Goal: Task Accomplishment & Management: Manage account settings

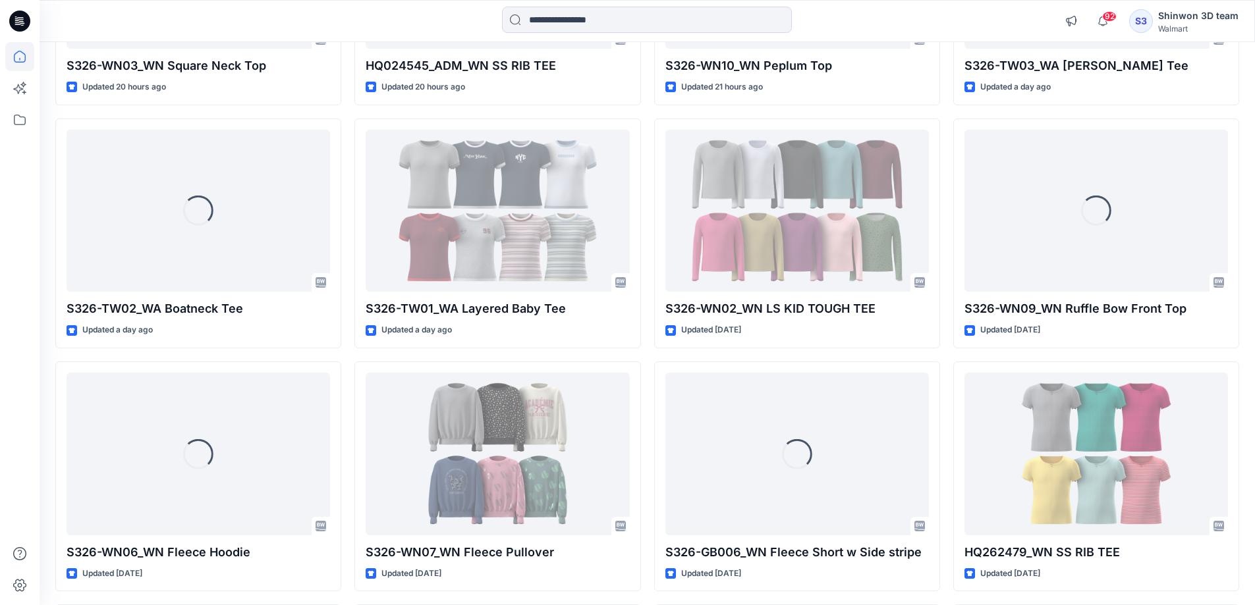
scroll to position [1818, 0]
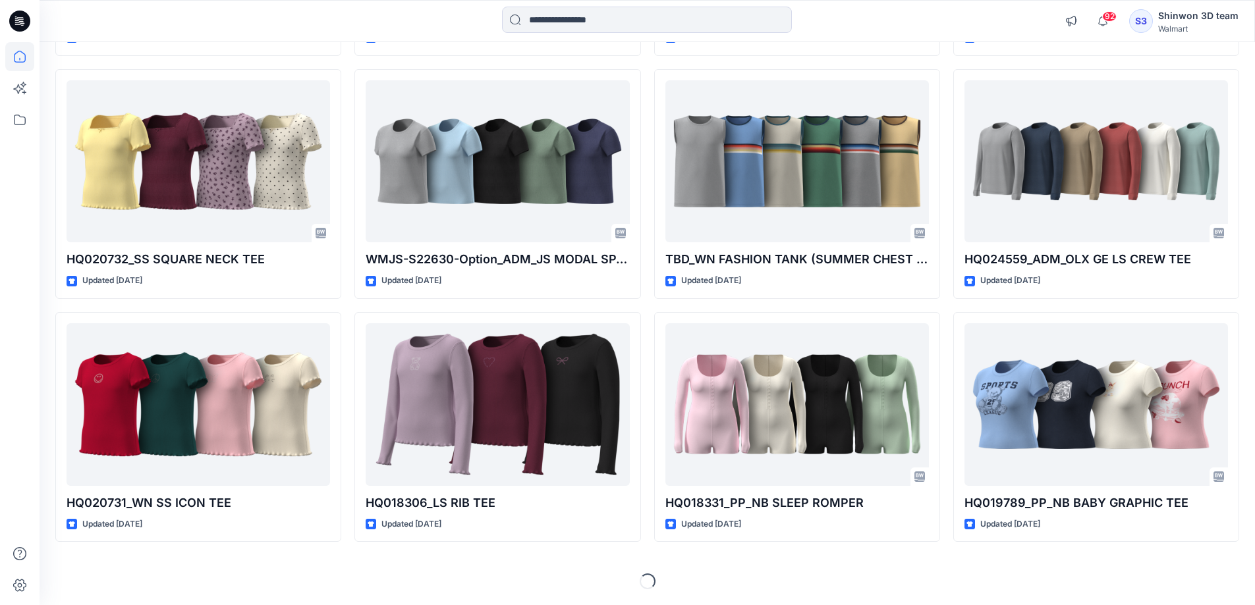
scroll to position [5048, 0]
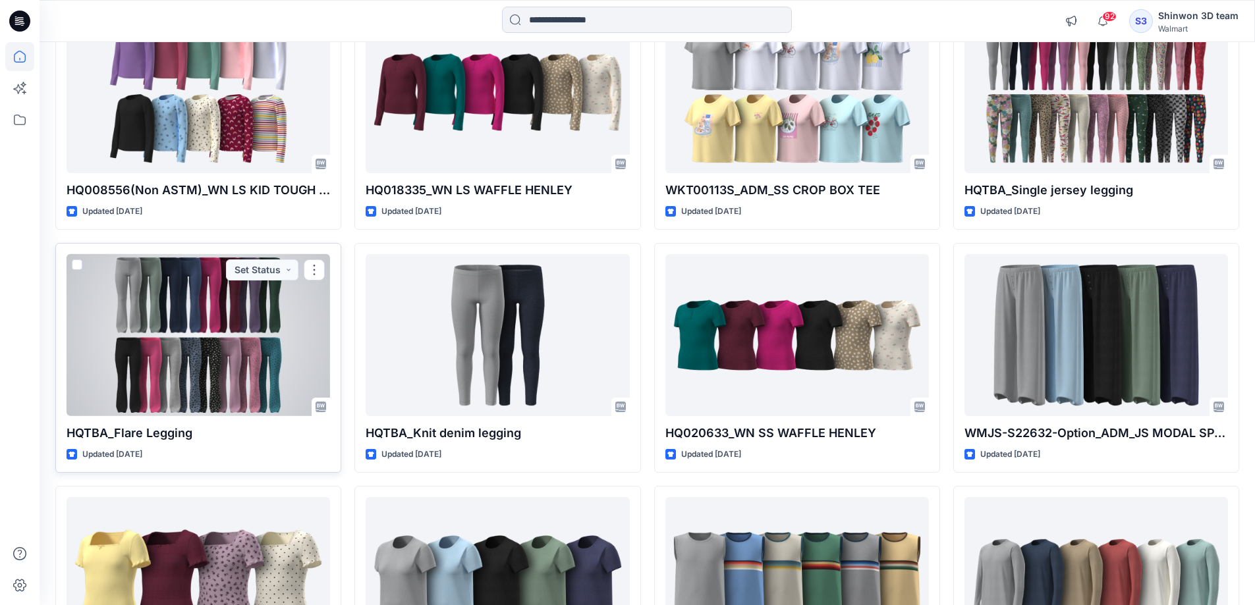
click at [161, 389] on div at bounding box center [198, 335] width 263 height 163
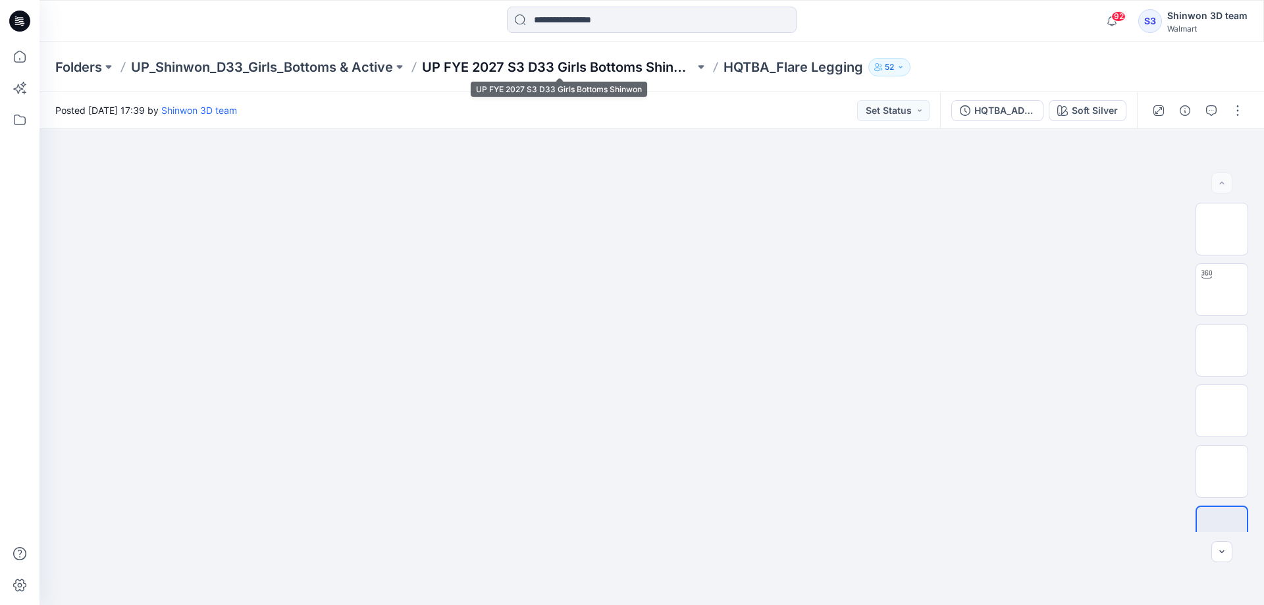
click at [486, 72] on p "UP FYE 2027 S3 D33 Girls Bottoms Shinwon" at bounding box center [558, 67] width 273 height 18
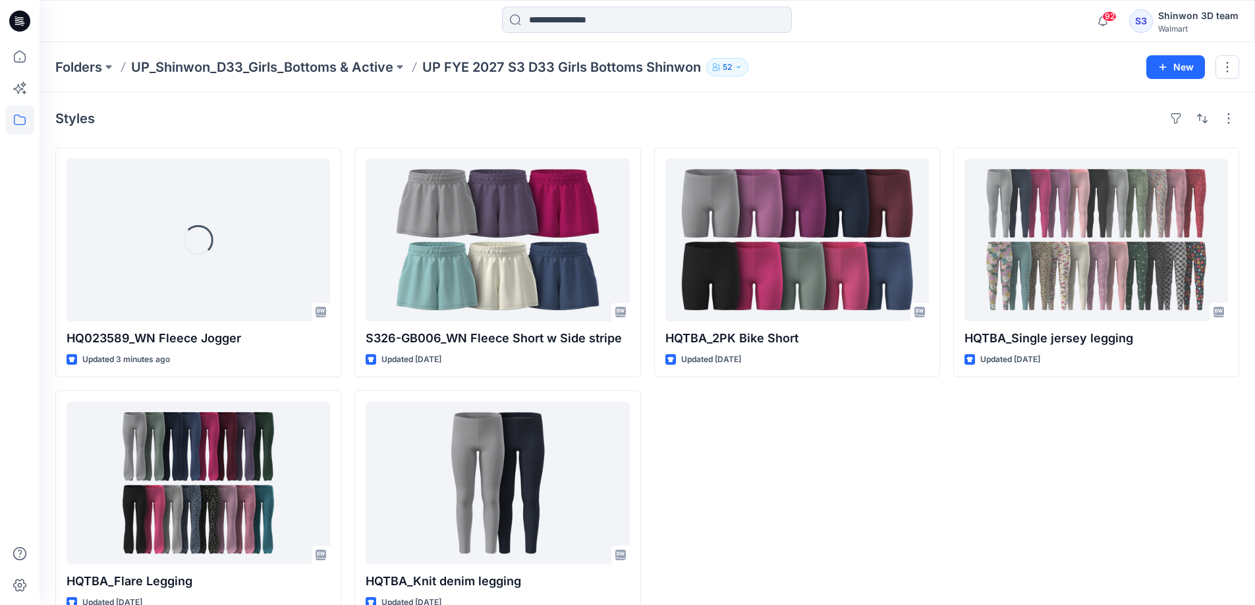
click at [805, 493] on div "HQTBA_2PK Bike Short Updated 14 days ago" at bounding box center [797, 384] width 286 height 473
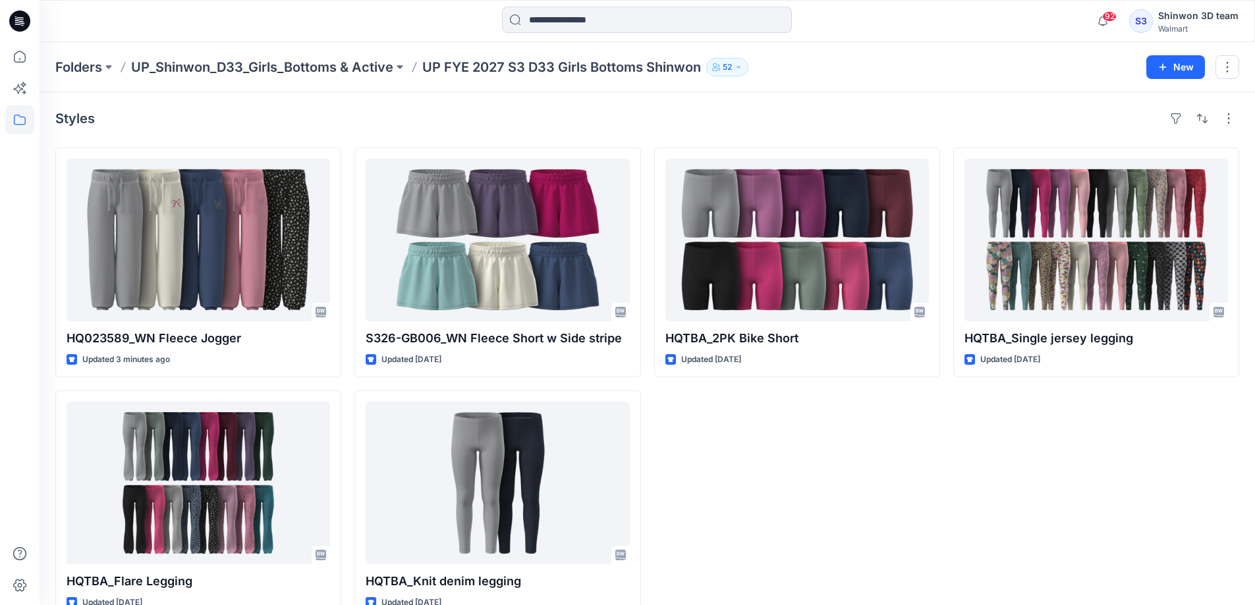
click at [993, 499] on div "HQTBA_Single jersey legging Updated 22 days ago" at bounding box center [1096, 384] width 286 height 473
click at [776, 501] on div "HQTBA_2PK Bike Short Updated 14 days ago" at bounding box center [797, 384] width 286 height 473
click at [779, 508] on div "HQTBA_2PK Bike Short Updated 14 days ago" at bounding box center [797, 384] width 286 height 473
click at [859, 455] on div "HQTBA_2PK Bike Short Updated 14 days ago" at bounding box center [797, 384] width 286 height 473
drag, startPoint x: 934, startPoint y: 503, endPoint x: 944, endPoint y: 503, distance: 10.5
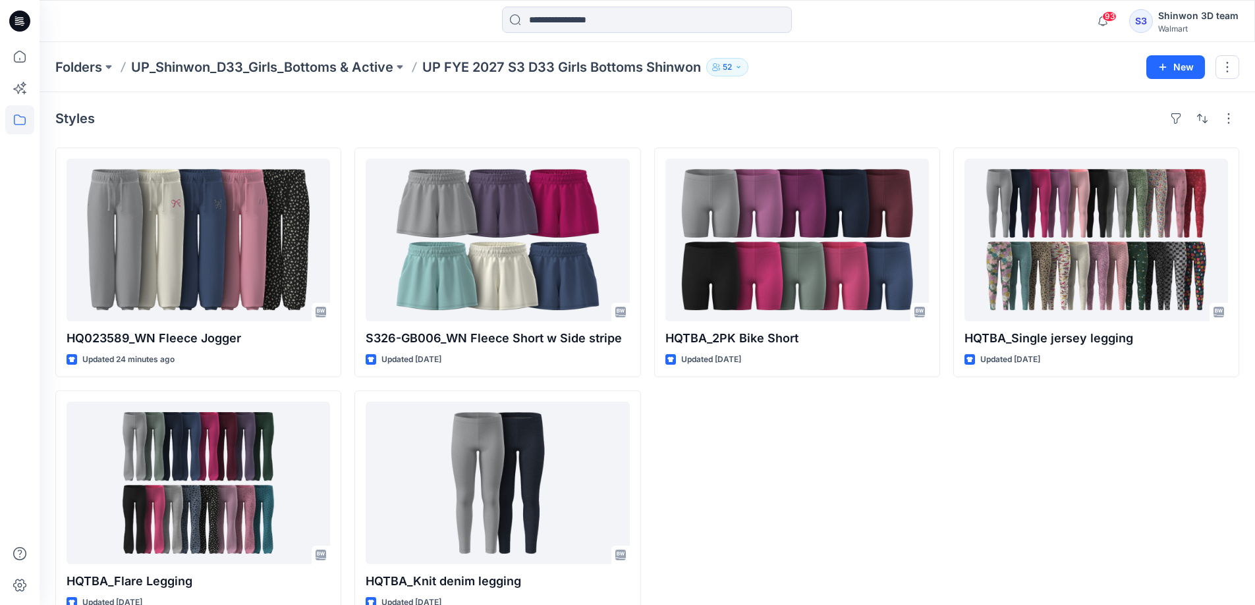
click at [934, 503] on div "HQTBA_2PK Bike Short Updated [DATE]" at bounding box center [797, 384] width 286 height 473
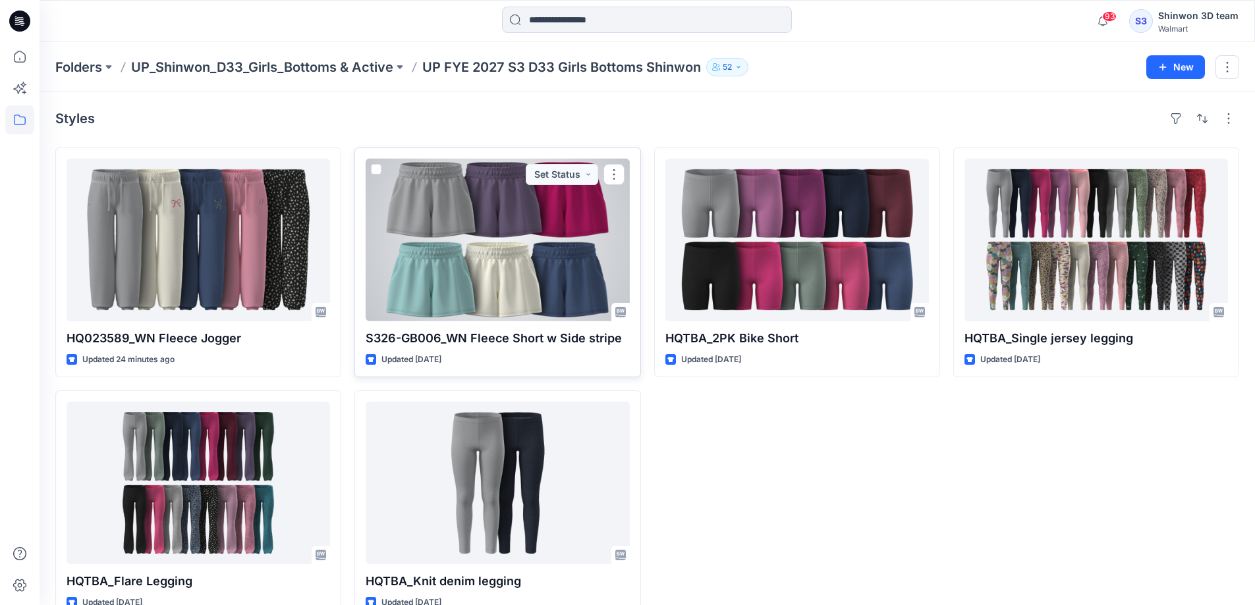
click at [495, 262] on div at bounding box center [497, 240] width 263 height 163
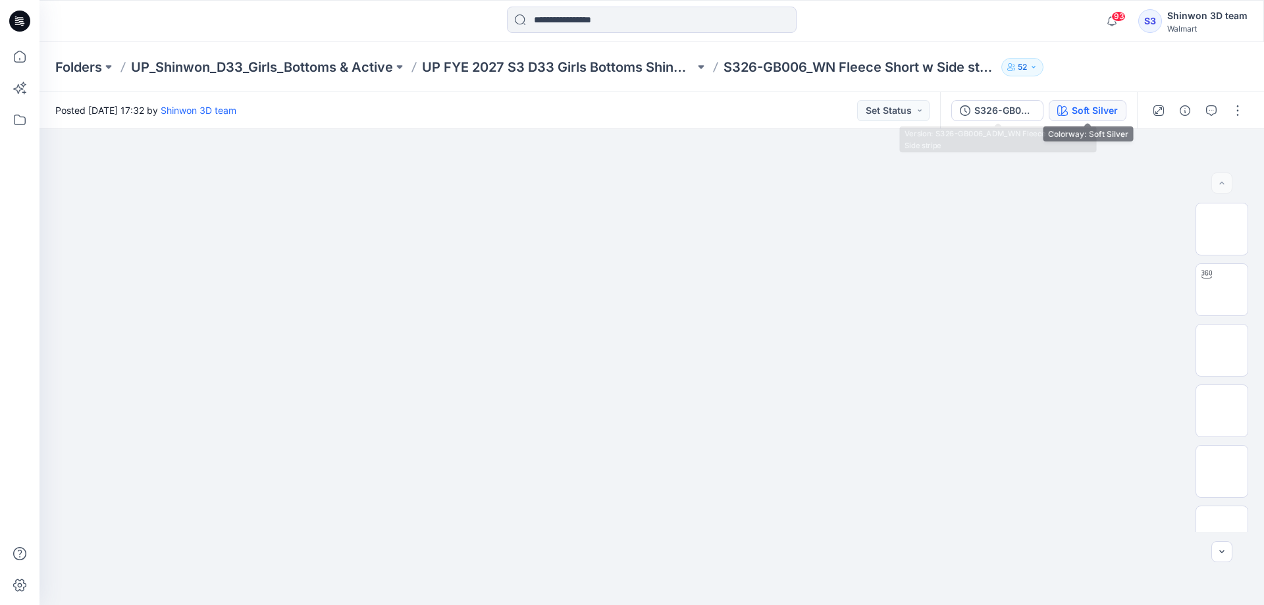
click at [1100, 107] on div "Soft Silver" at bounding box center [1095, 110] width 46 height 14
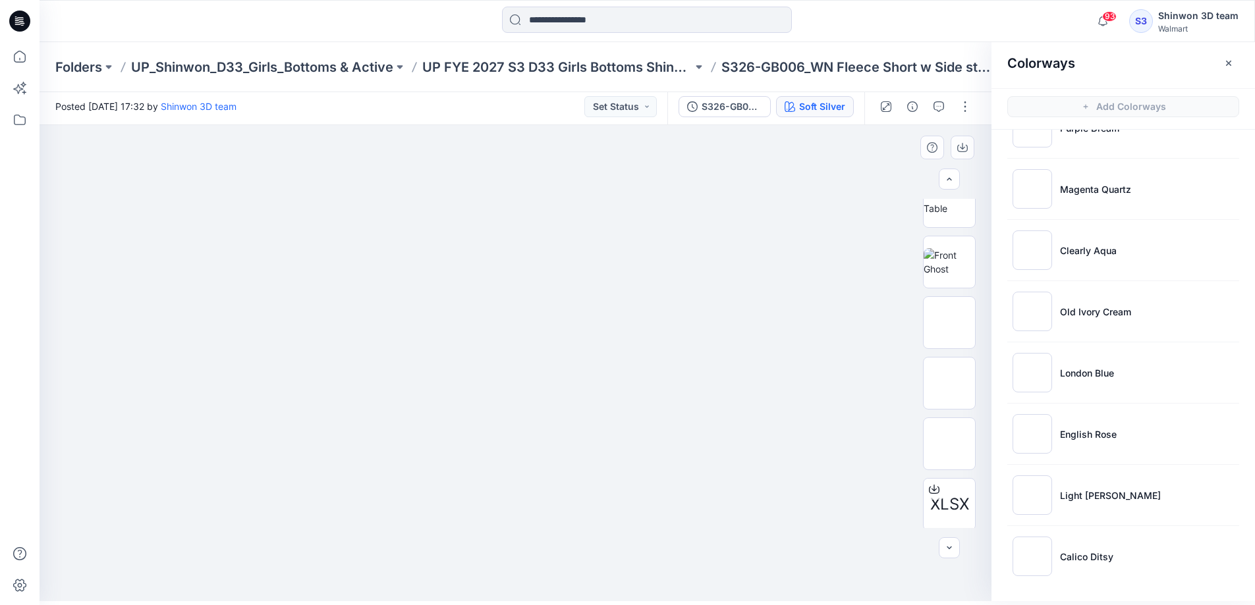
scroll to position [71, 0]
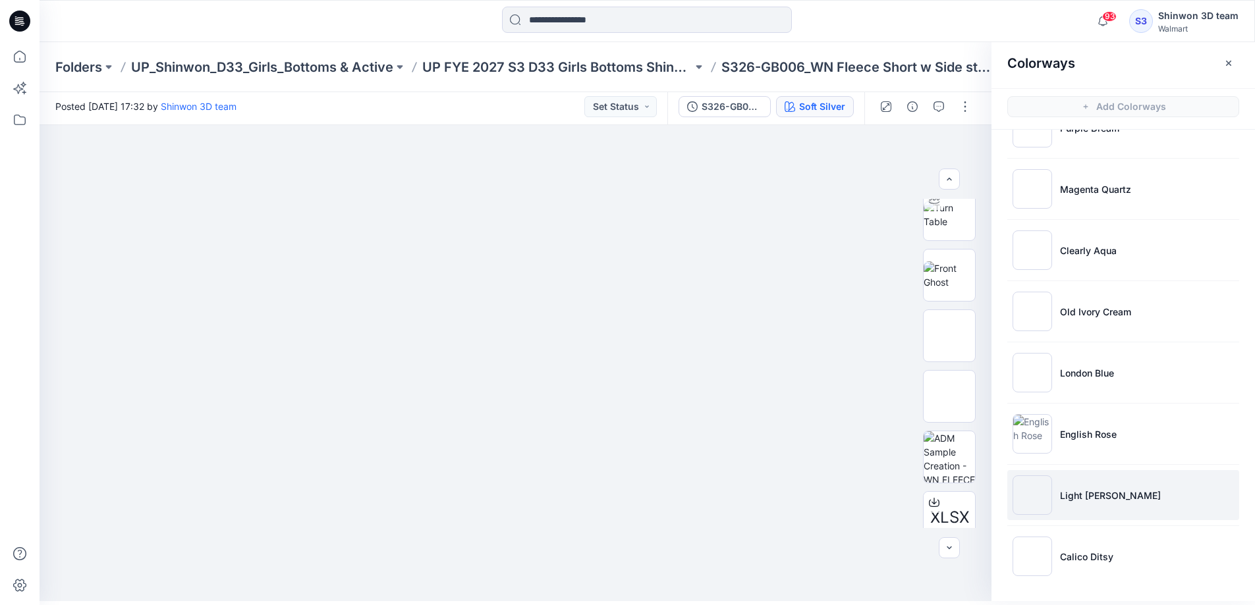
click at [1053, 500] on li "Light [PERSON_NAME]" at bounding box center [1123, 495] width 232 height 50
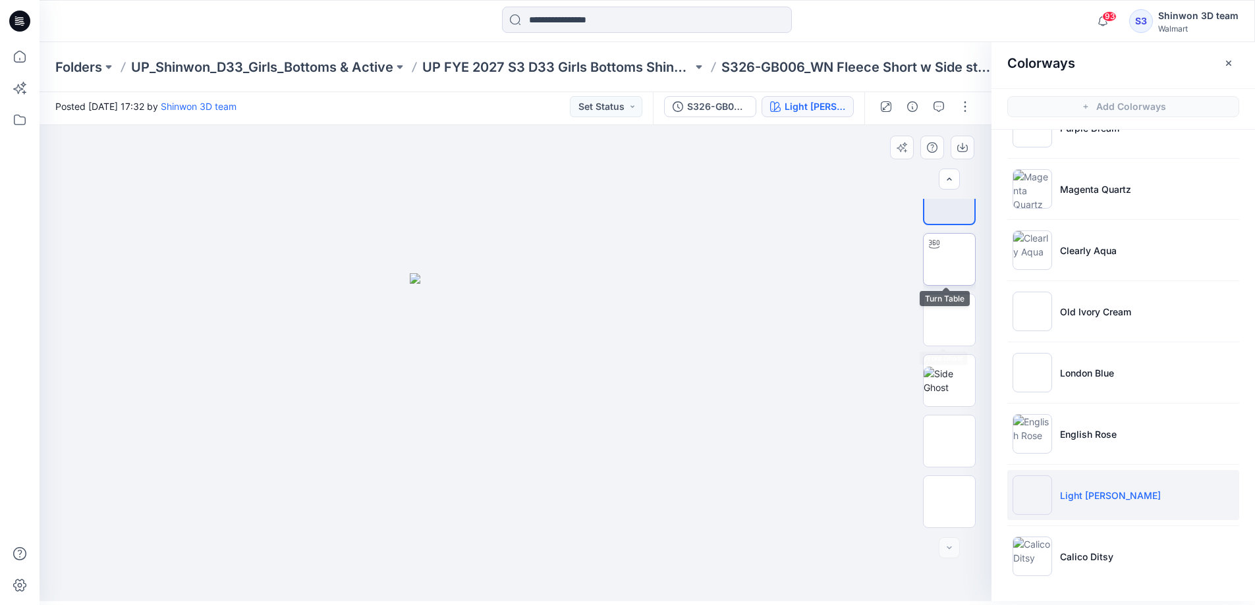
click at [949, 259] on img at bounding box center [949, 259] width 0 height 0
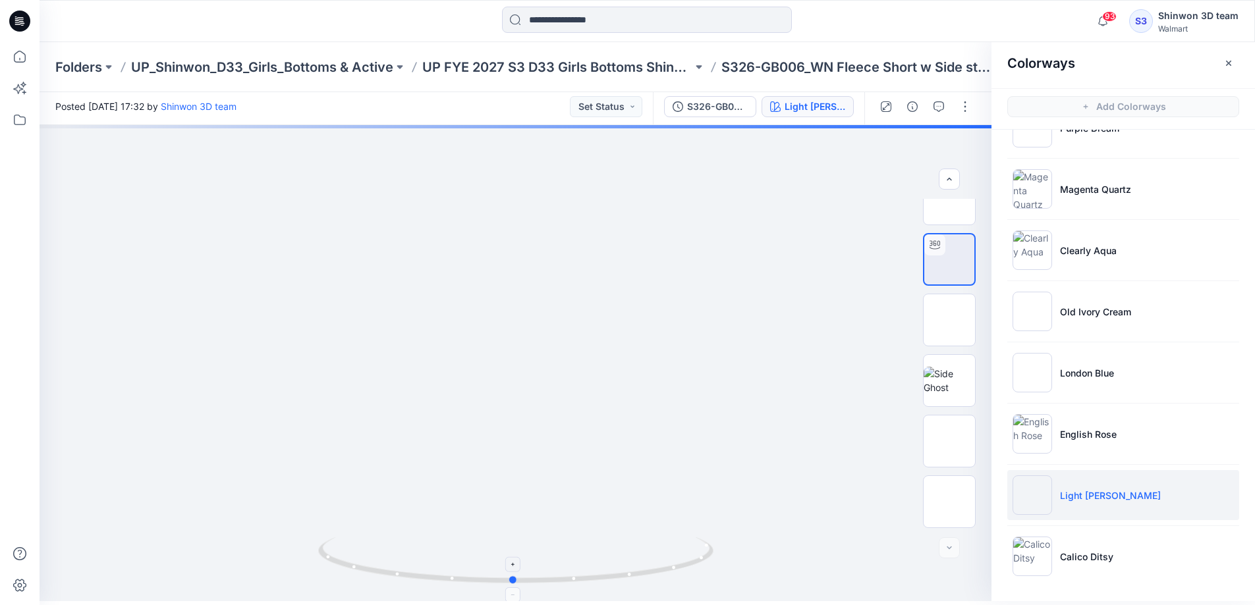
drag, startPoint x: 519, startPoint y: 580, endPoint x: 512, endPoint y: 570, distance: 11.9
click at [512, 570] on icon at bounding box center [517, 561] width 398 height 49
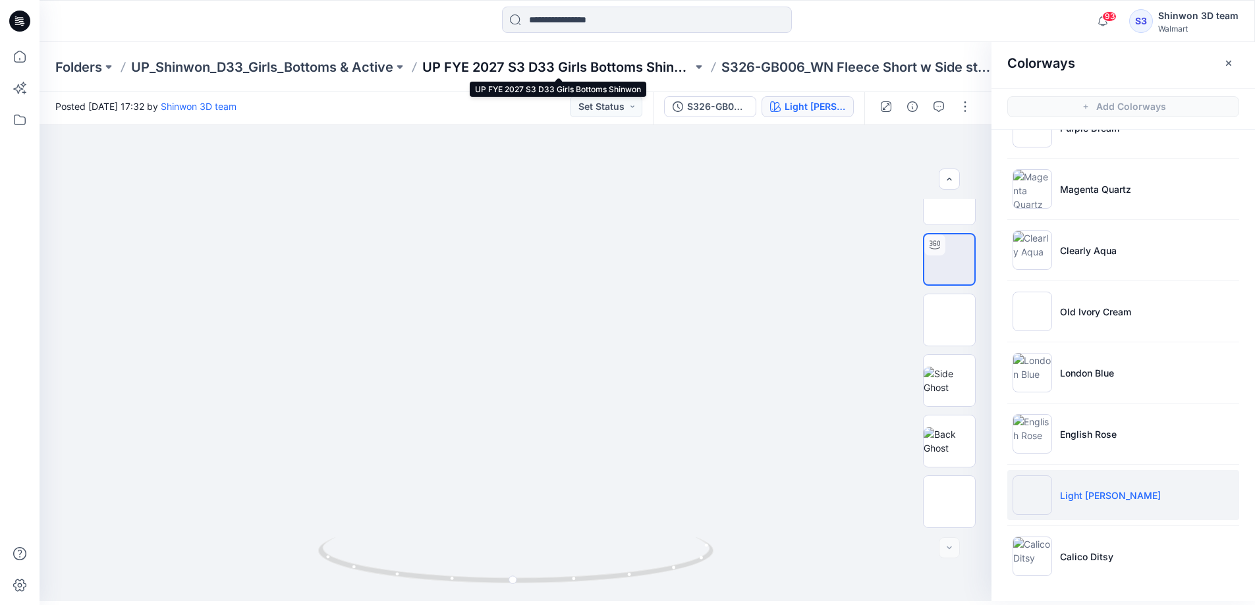
click at [538, 65] on p "UP FYE 2027 S3 D33 Girls Bottoms Shinwon" at bounding box center [557, 67] width 270 height 18
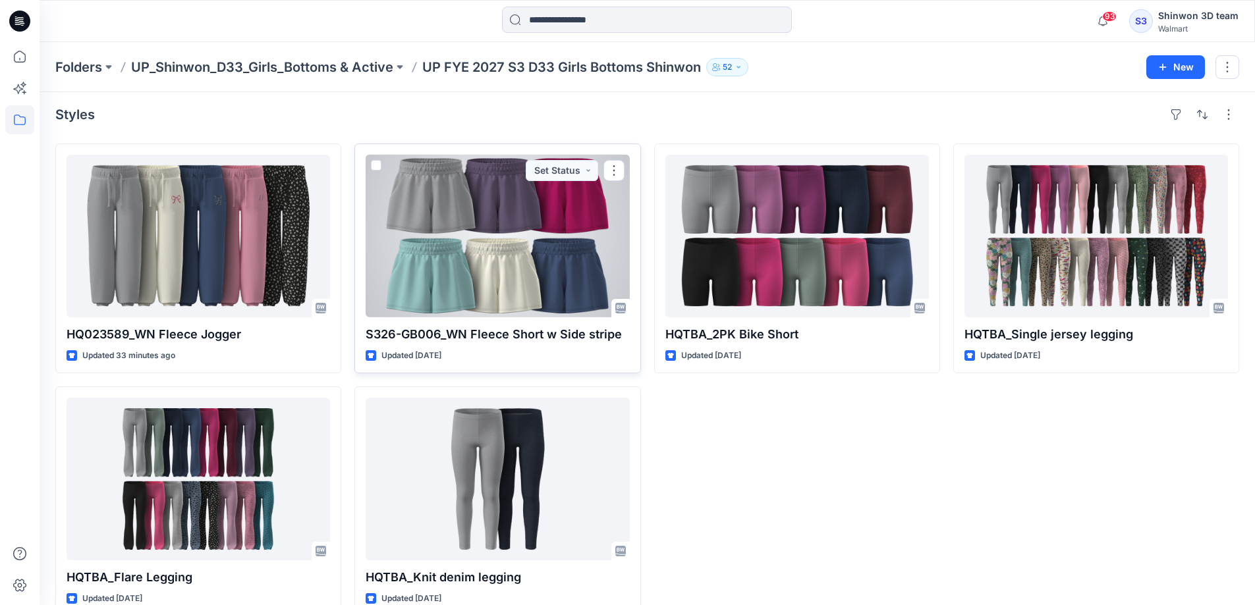
click at [525, 237] on div at bounding box center [497, 236] width 263 height 163
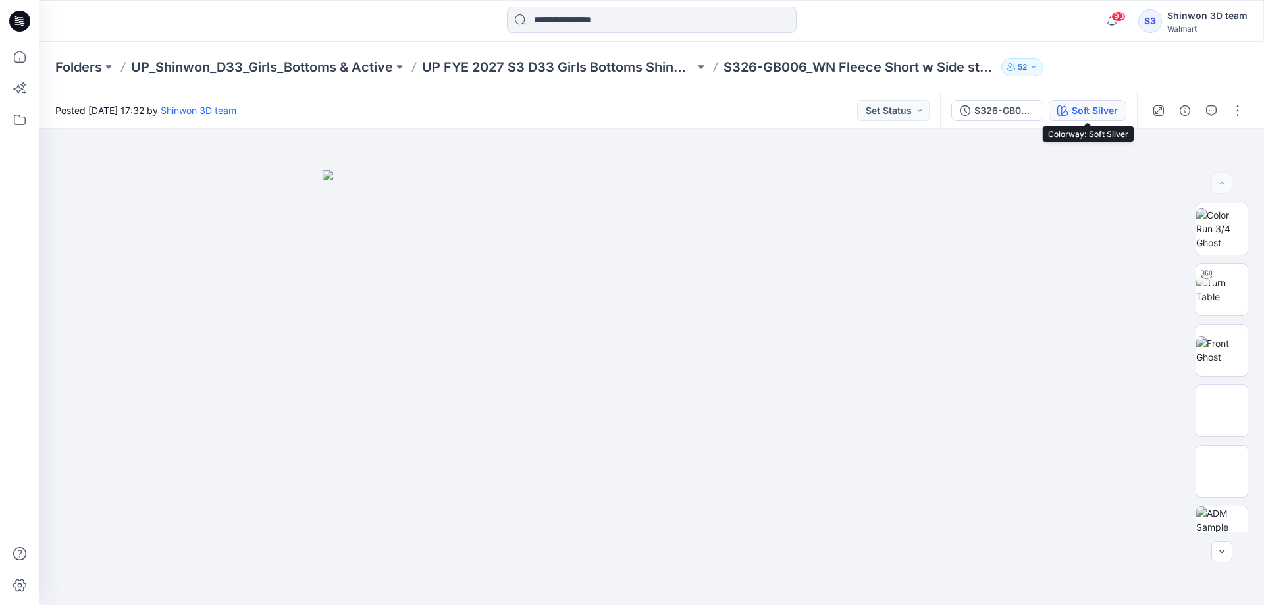
click at [1102, 111] on div "Soft Silver" at bounding box center [1095, 110] width 46 height 14
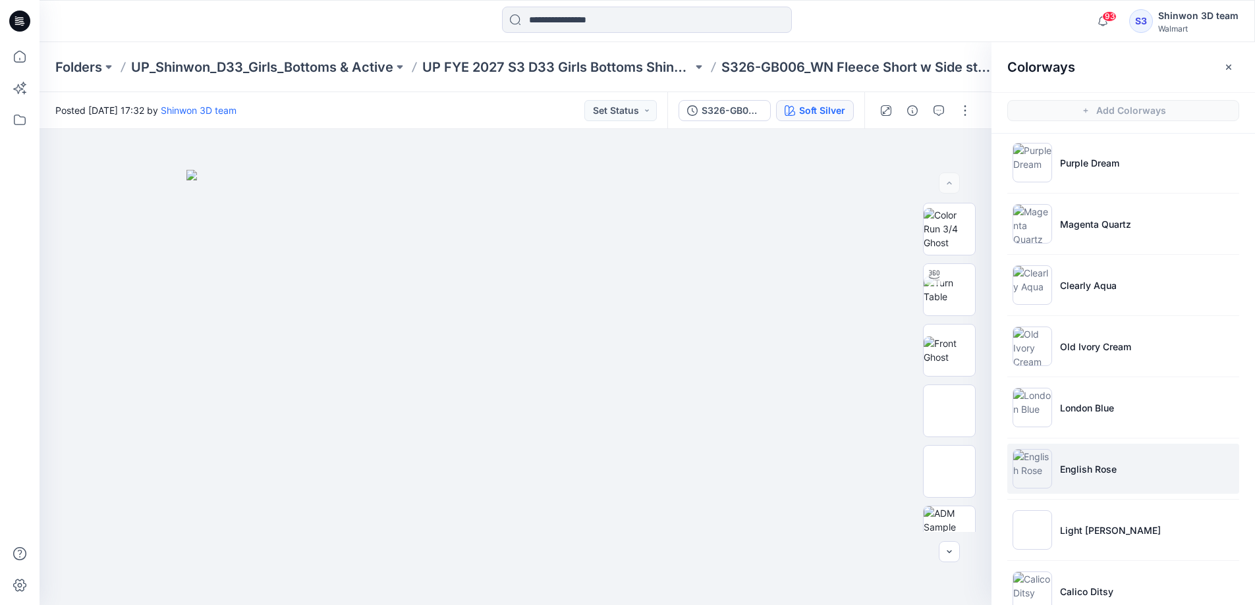
scroll to position [101, 0]
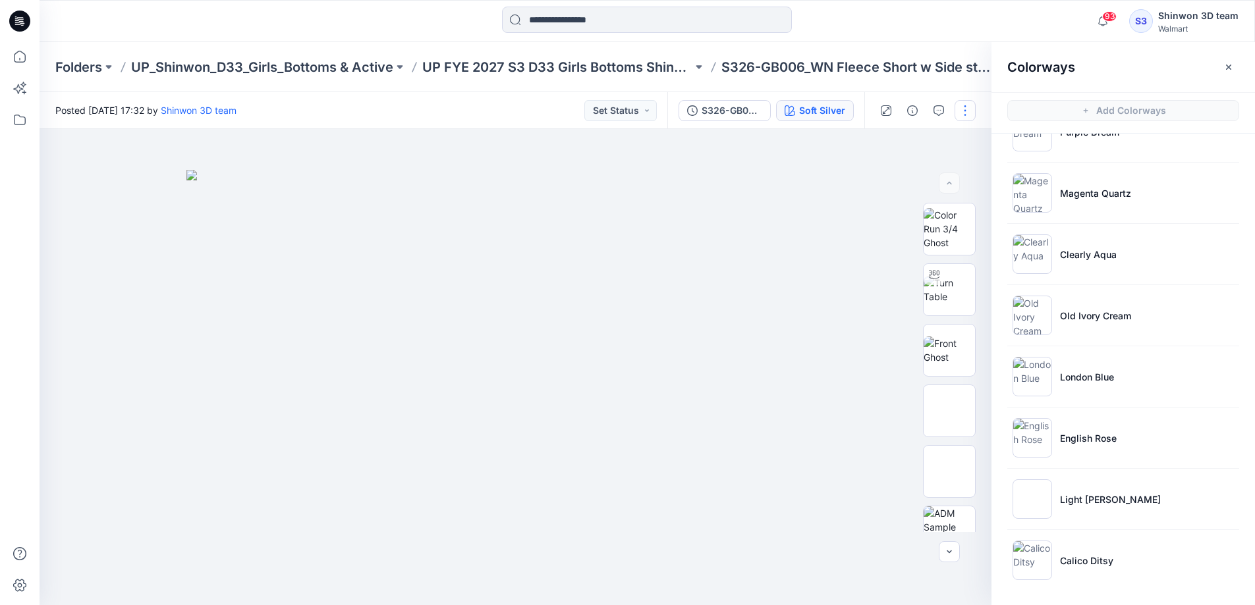
click at [965, 111] on button "button" at bounding box center [964, 110] width 21 height 21
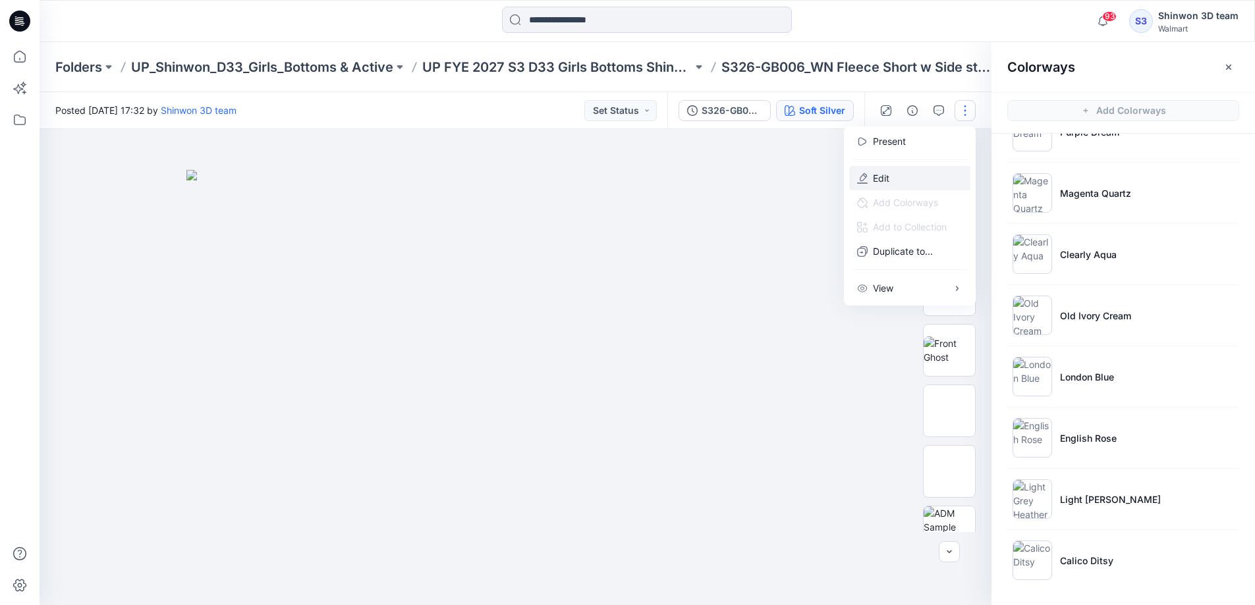
click at [879, 182] on p "Edit" at bounding box center [881, 178] width 16 height 14
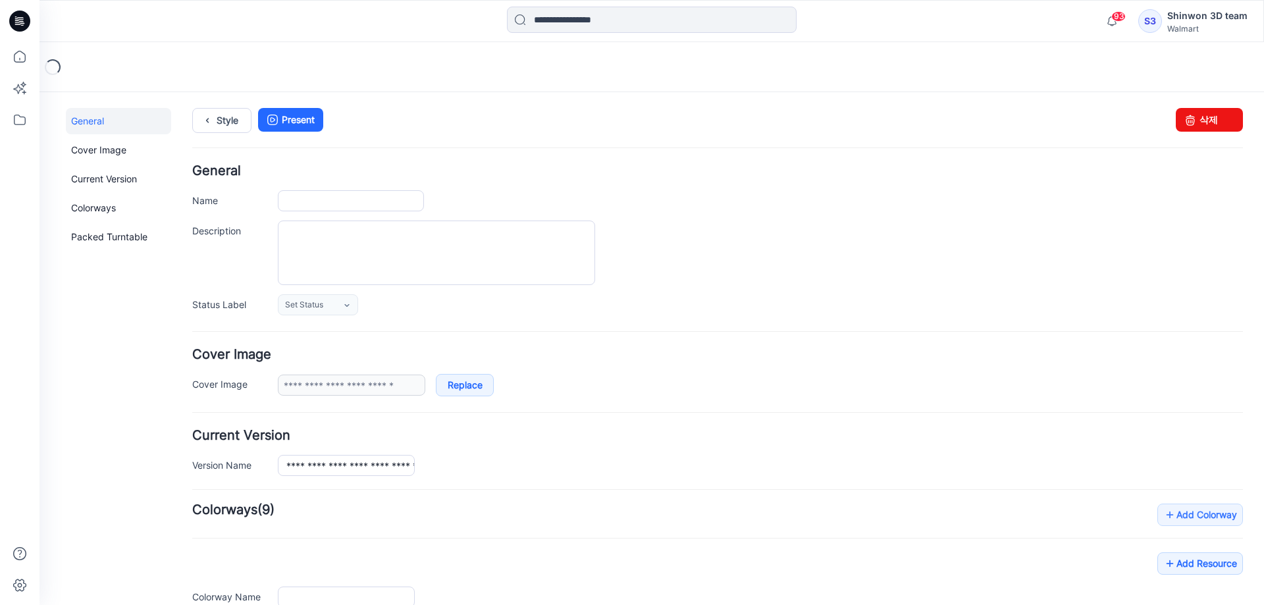
type input "**********"
type textarea "**********"
type input "**********"
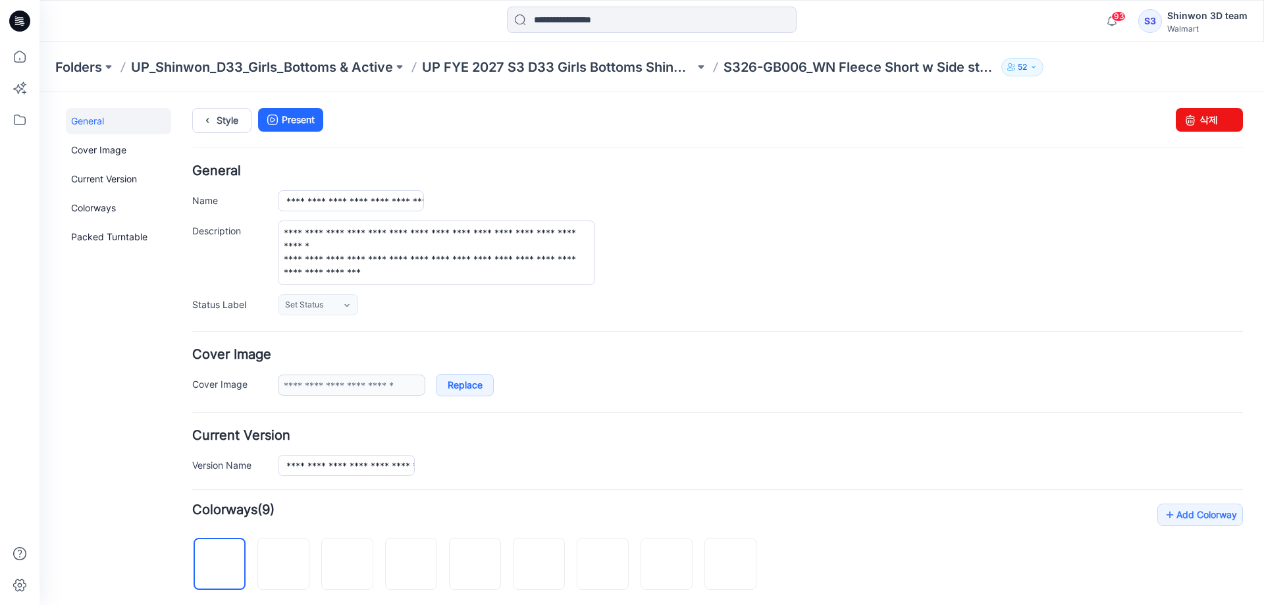
scroll to position [417, 0]
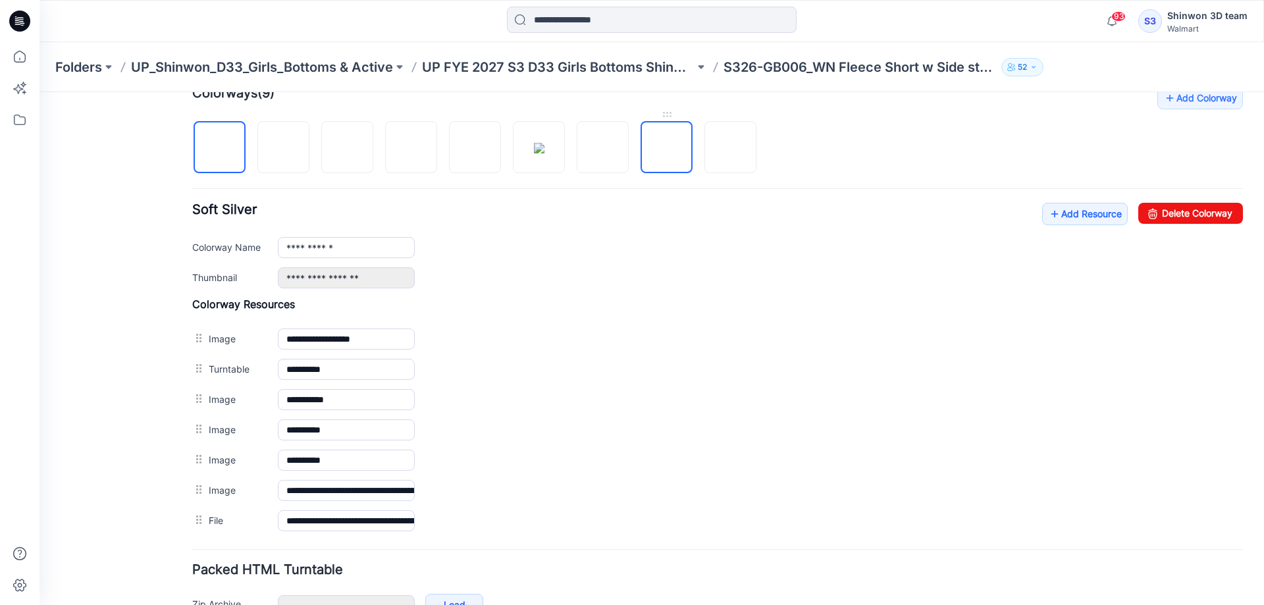
click at [667, 148] on img at bounding box center [667, 148] width 0 height 0
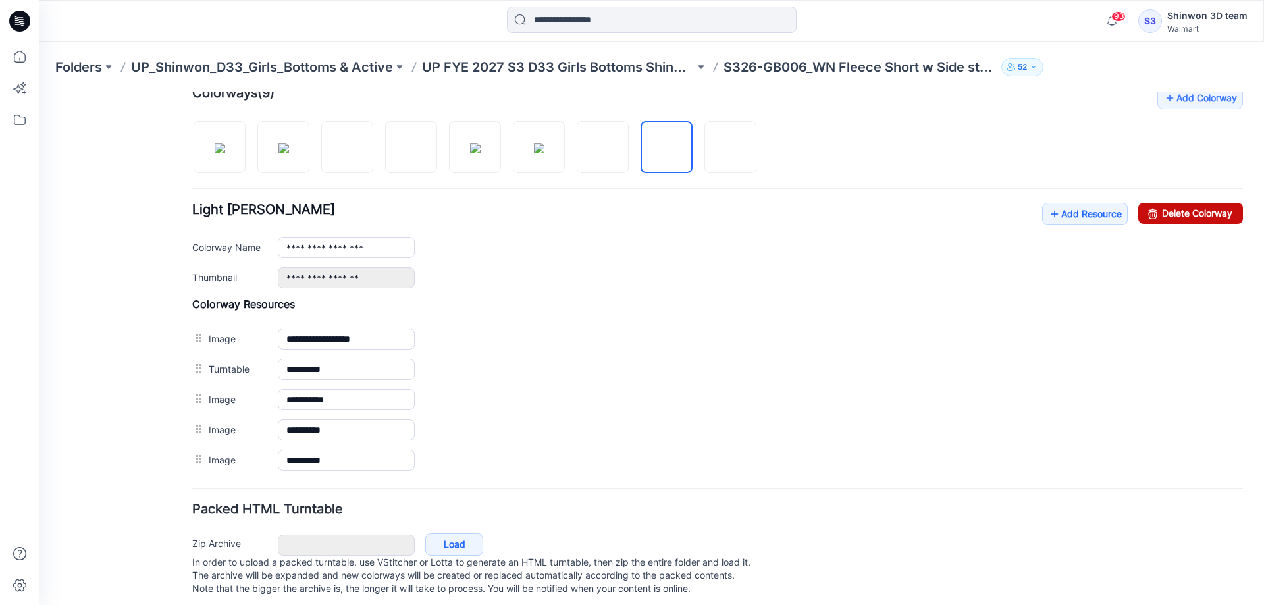
click at [1181, 215] on link "Delete Colorway" at bounding box center [1191, 213] width 105 height 21
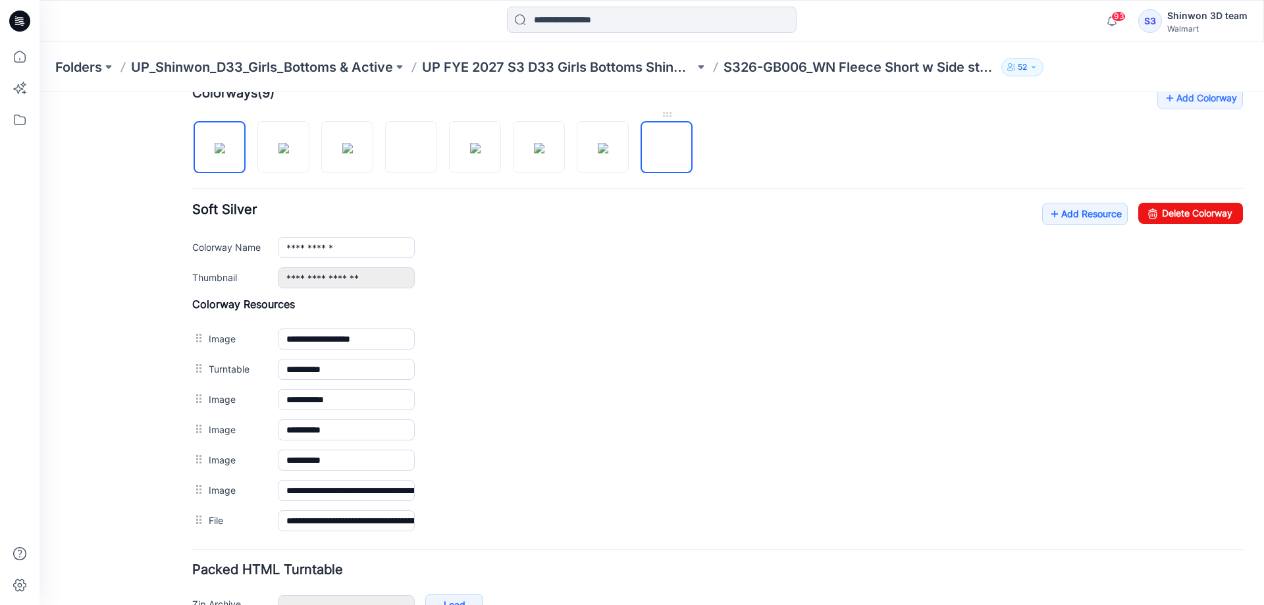
click at [667, 148] on img at bounding box center [667, 148] width 0 height 0
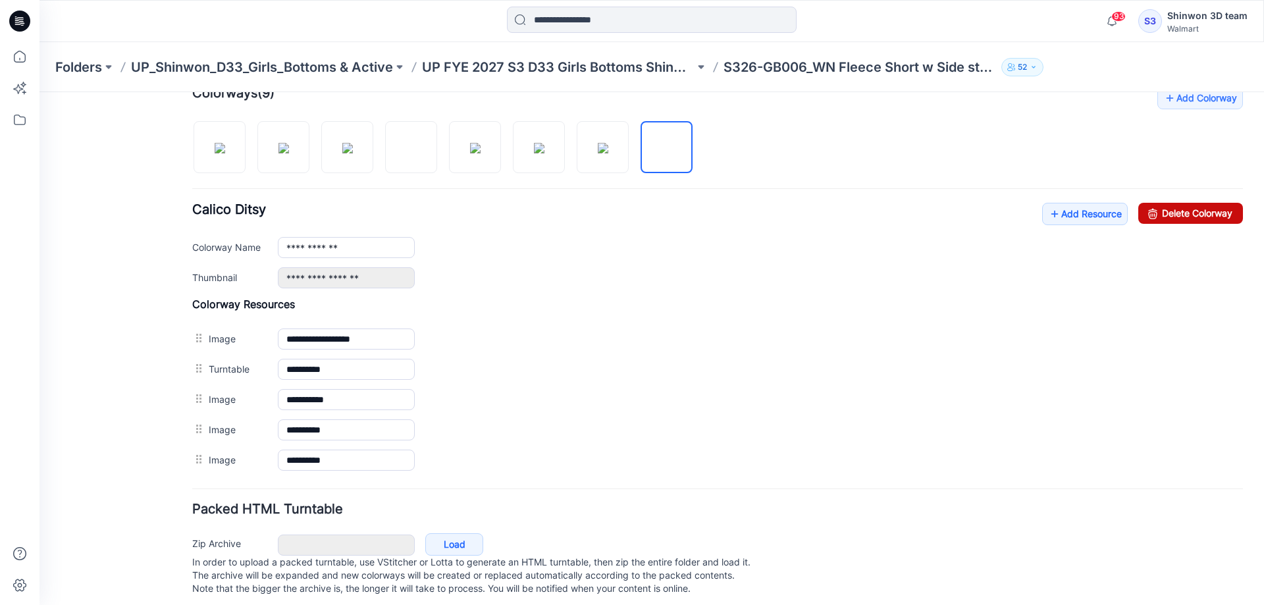
drag, startPoint x: 742, startPoint y: 136, endPoint x: 1187, endPoint y: 213, distance: 451.8
click at [1187, 213] on link "Delete Colorway" at bounding box center [1191, 213] width 105 height 21
type input "**********"
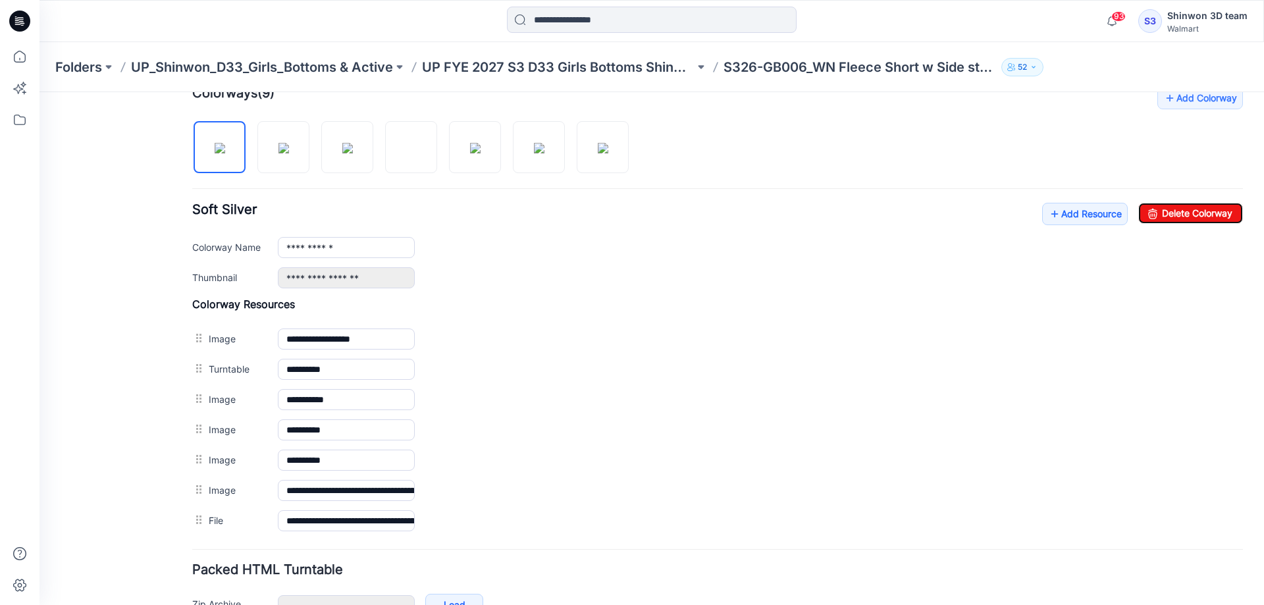
scroll to position [0, 0]
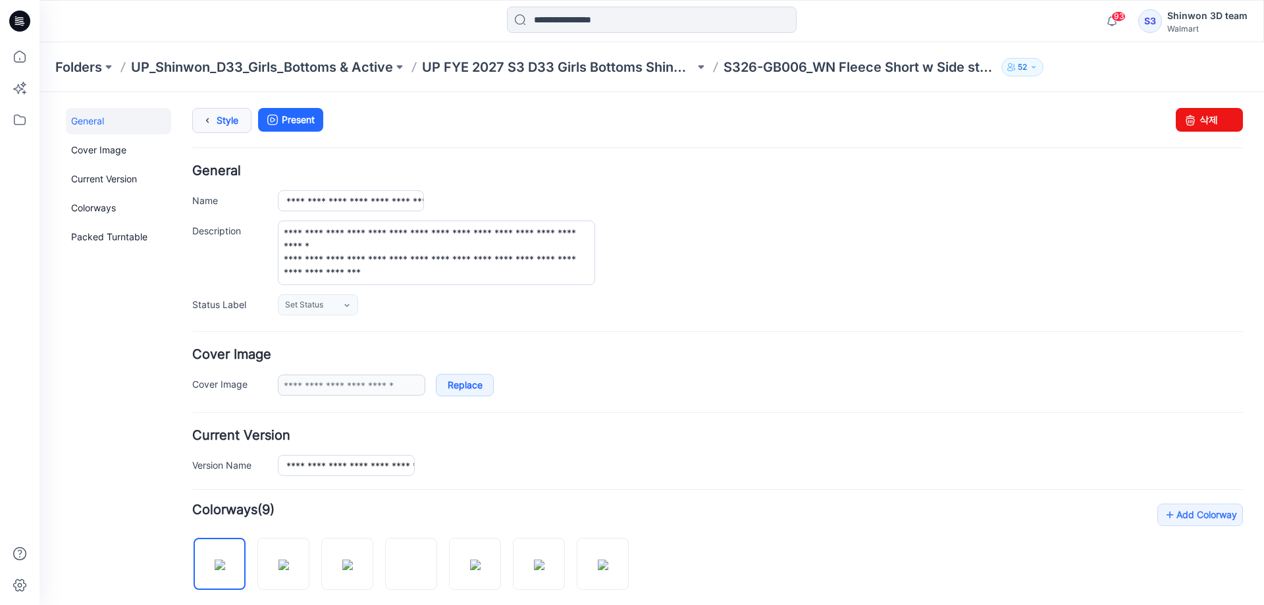
click at [223, 115] on link "Style" at bounding box center [221, 120] width 59 height 25
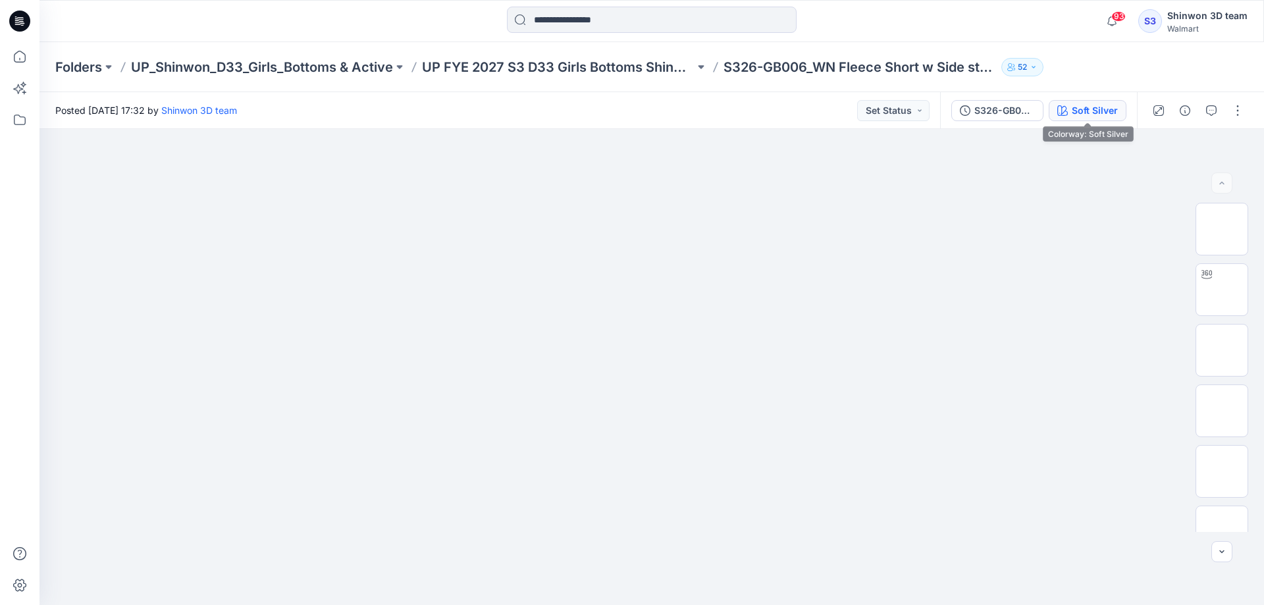
click at [1078, 116] on div "Soft Silver" at bounding box center [1095, 110] width 46 height 14
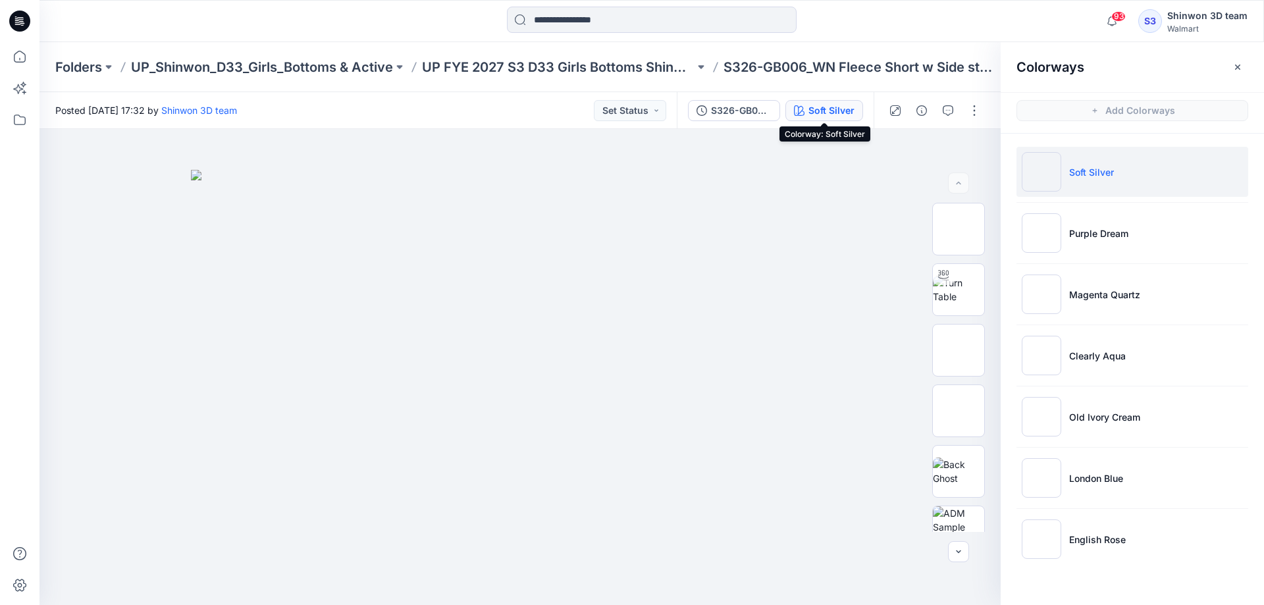
click at [475, 56] on div "Folders UP_Shinwon_D33_Girls_Bottoms & Active UP FYE 2027 S3 D33 Girls Bottoms …" at bounding box center [652, 67] width 1225 height 50
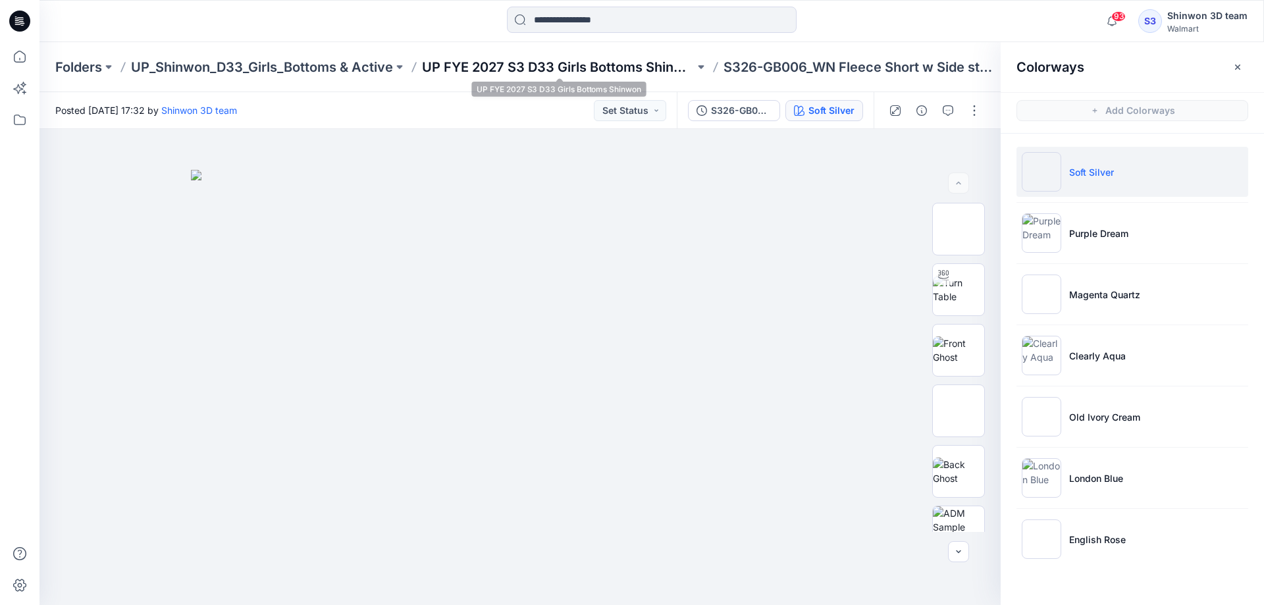
click at [466, 61] on p "UP FYE 2027 S3 D33 Girls Bottoms Shinwon" at bounding box center [558, 67] width 273 height 18
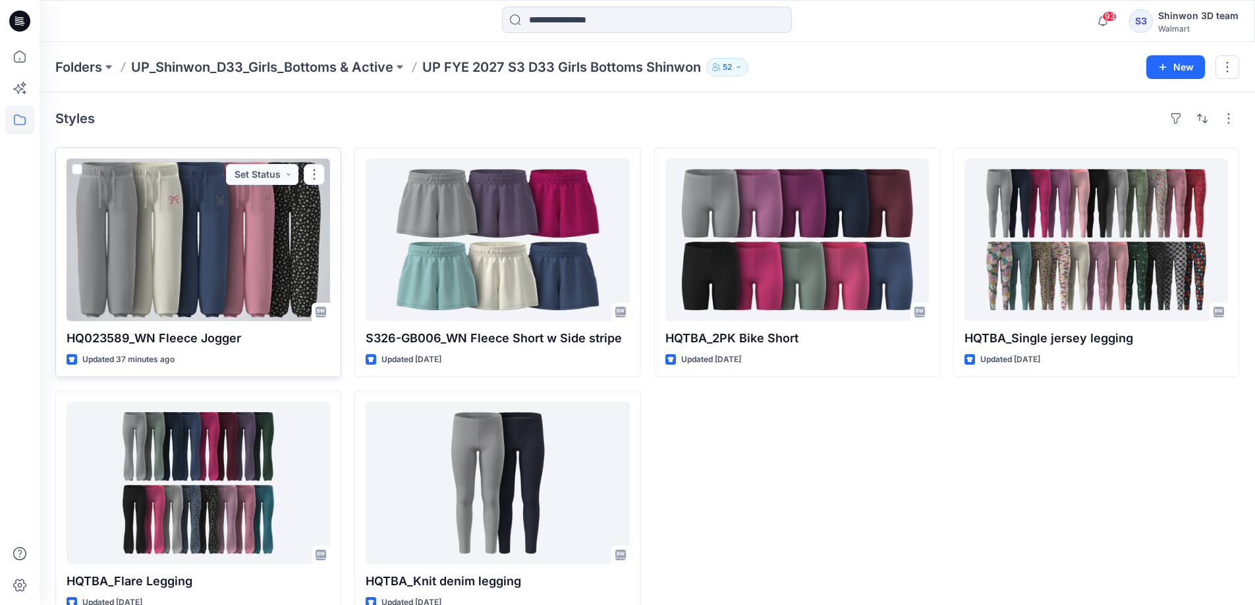
click at [199, 261] on div at bounding box center [198, 240] width 263 height 163
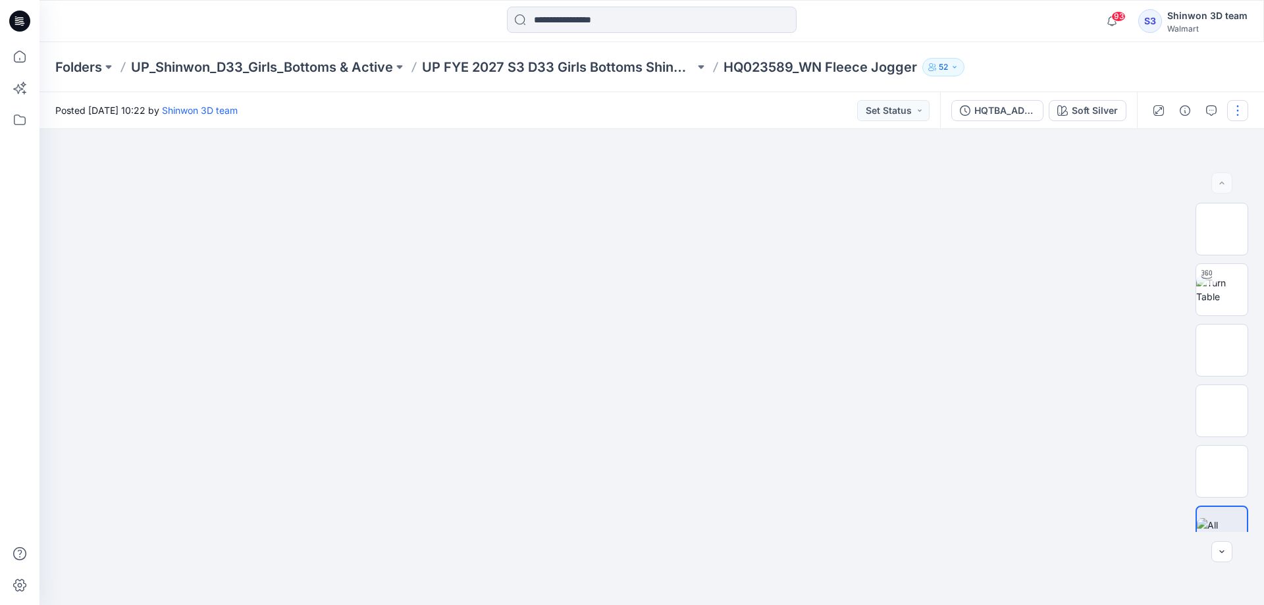
click at [1241, 113] on button "button" at bounding box center [1238, 110] width 21 height 21
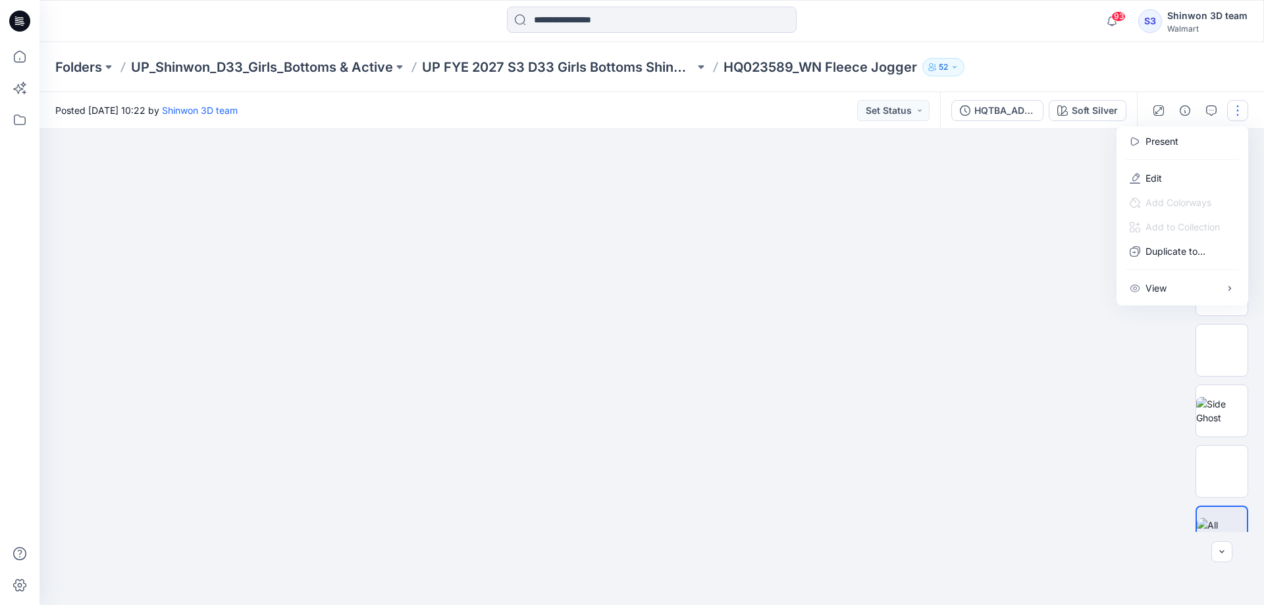
click at [1156, 61] on div "Folders UP_Shinwon_D33_Girls_Bottoms & Active UP FYE 2027 S3 D33 Girls Bottoms …" at bounding box center [652, 67] width 1225 height 50
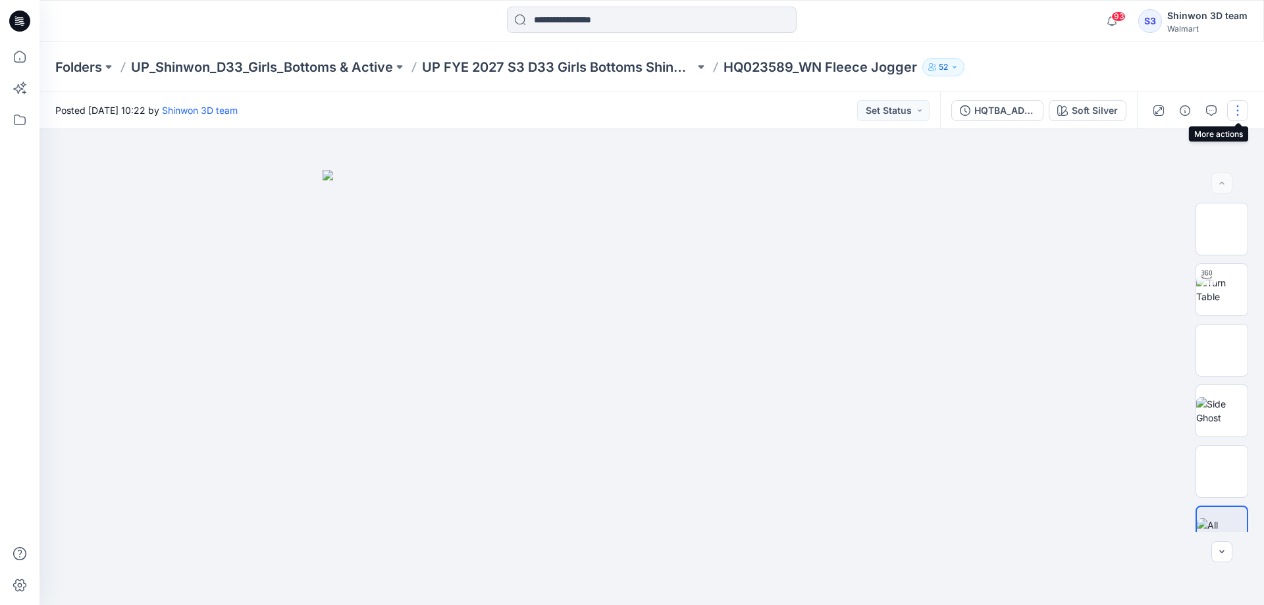
click at [1237, 110] on button "button" at bounding box center [1238, 110] width 21 height 21
click at [1153, 182] on p "Edit" at bounding box center [1154, 178] width 16 height 14
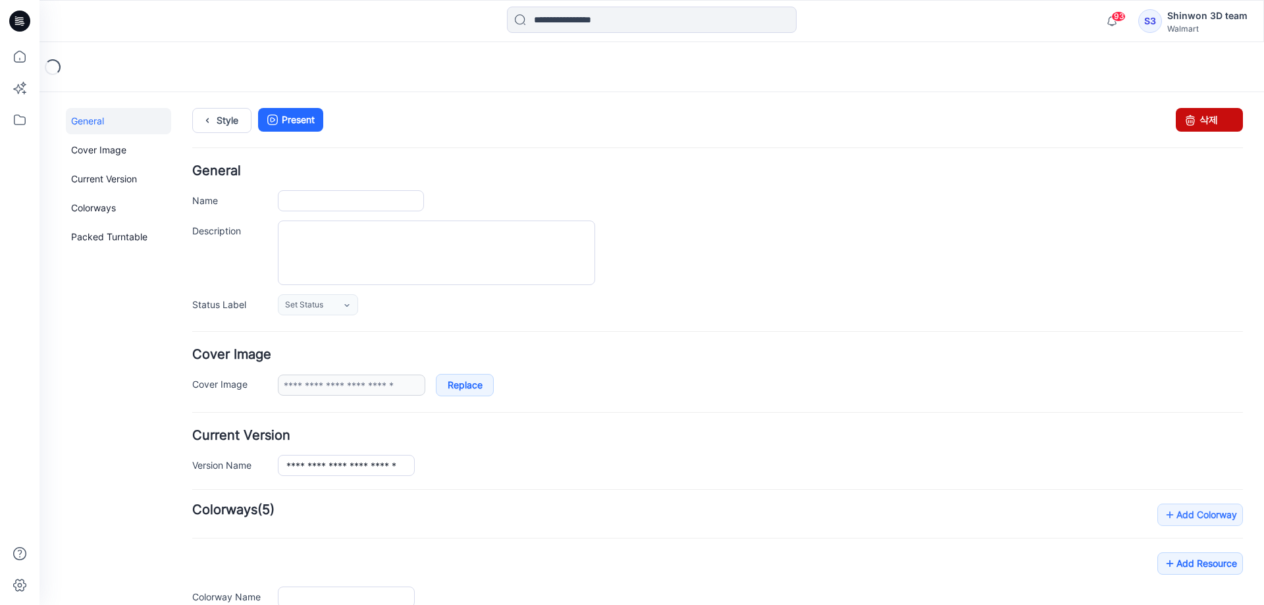
click at [1192, 121] on link "삭제" at bounding box center [1209, 120] width 67 height 24
type input "**********"
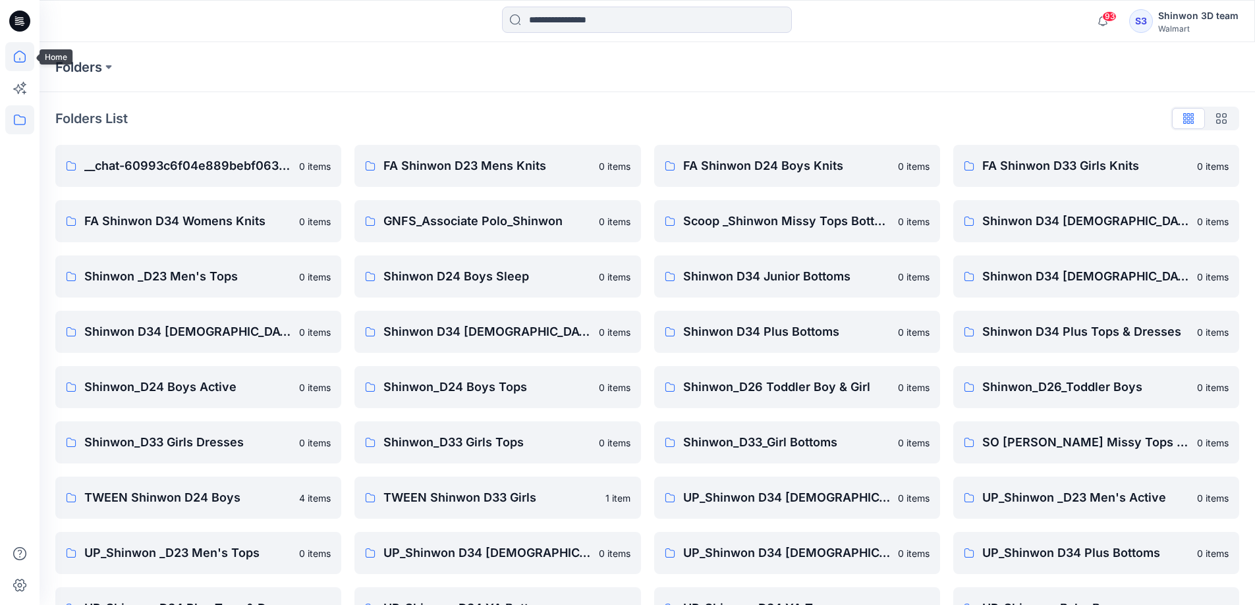
drag, startPoint x: 21, startPoint y: 62, endPoint x: 28, endPoint y: 65, distance: 7.7
click at [21, 61] on icon at bounding box center [19, 56] width 29 height 29
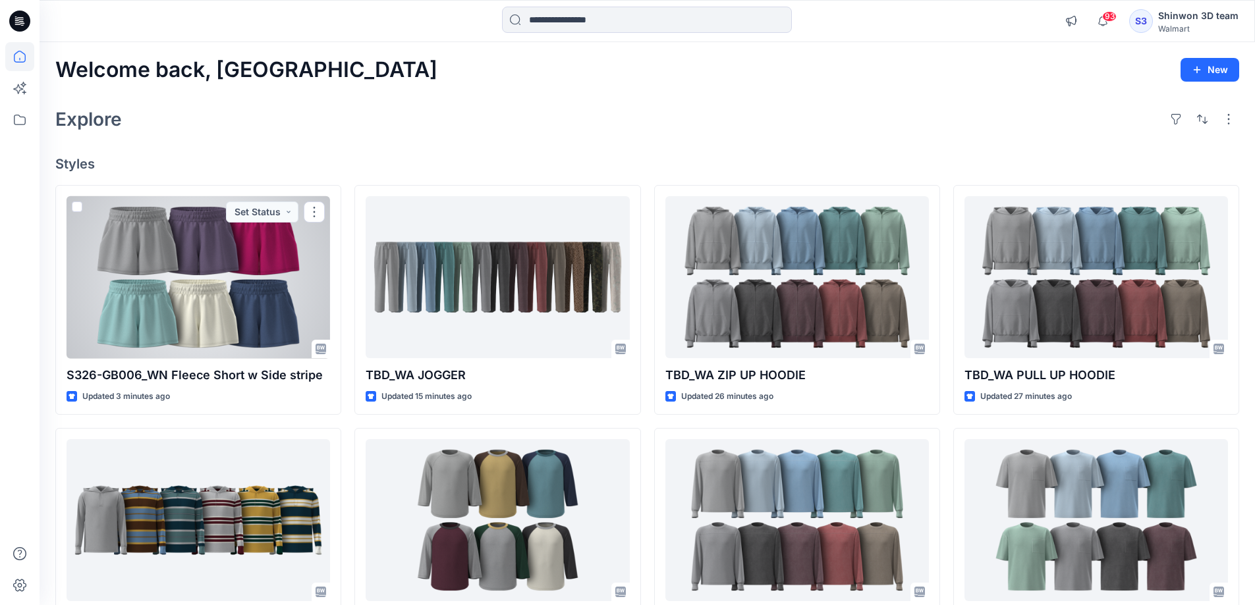
drag, startPoint x: 218, startPoint y: 302, endPoint x: 379, endPoint y: 302, distance: 161.3
click at [218, 302] on div at bounding box center [198, 277] width 263 height 163
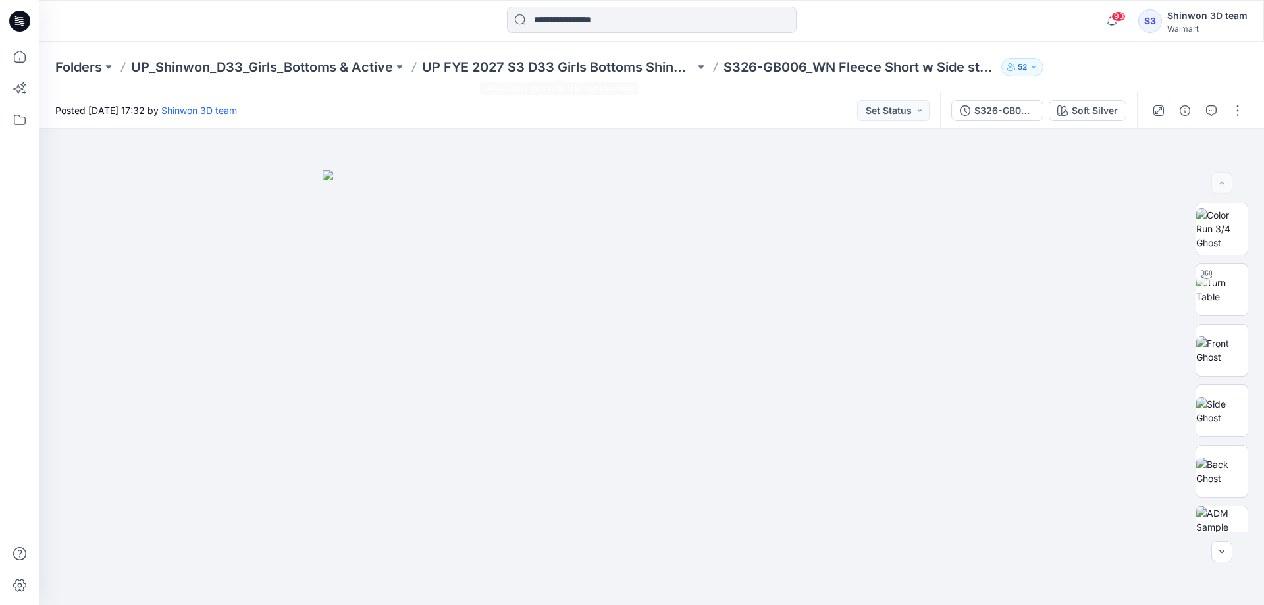
click at [548, 76] on div "Folders UP_Shinwon_D33_Girls_Bottoms & Active UP FYE 2027 S3 D33 Girls Bottoms …" at bounding box center [652, 67] width 1225 height 50
click at [612, 66] on p "UP FYE 2027 S3 D33 Girls Bottoms Shinwon" at bounding box center [558, 67] width 273 height 18
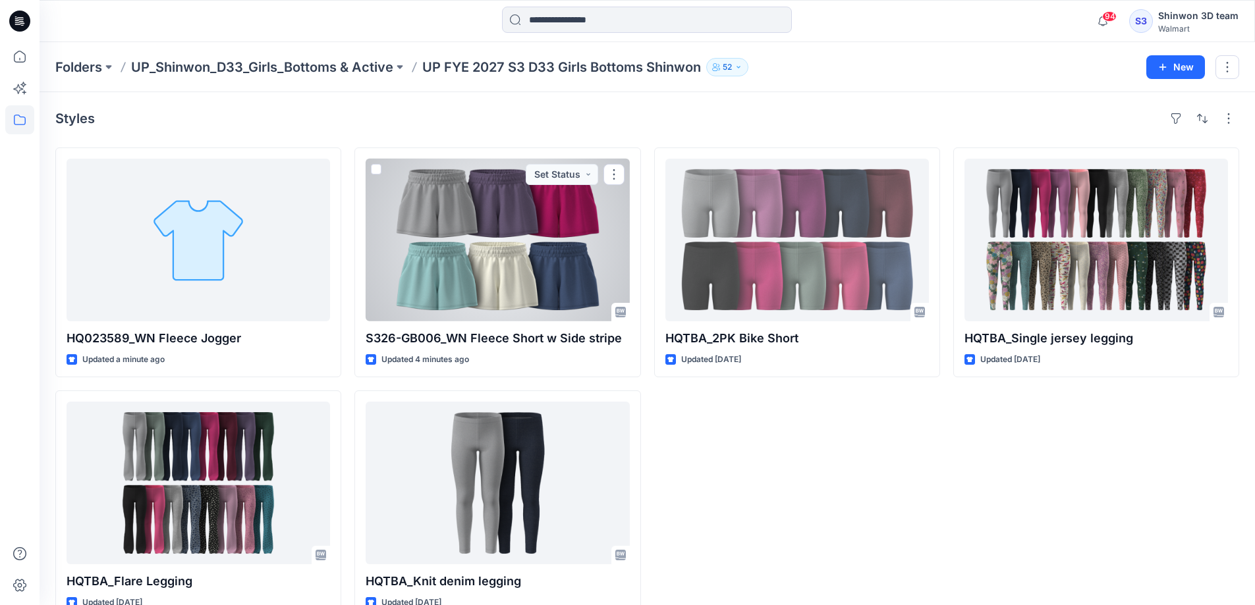
click at [499, 265] on div at bounding box center [497, 240] width 263 height 163
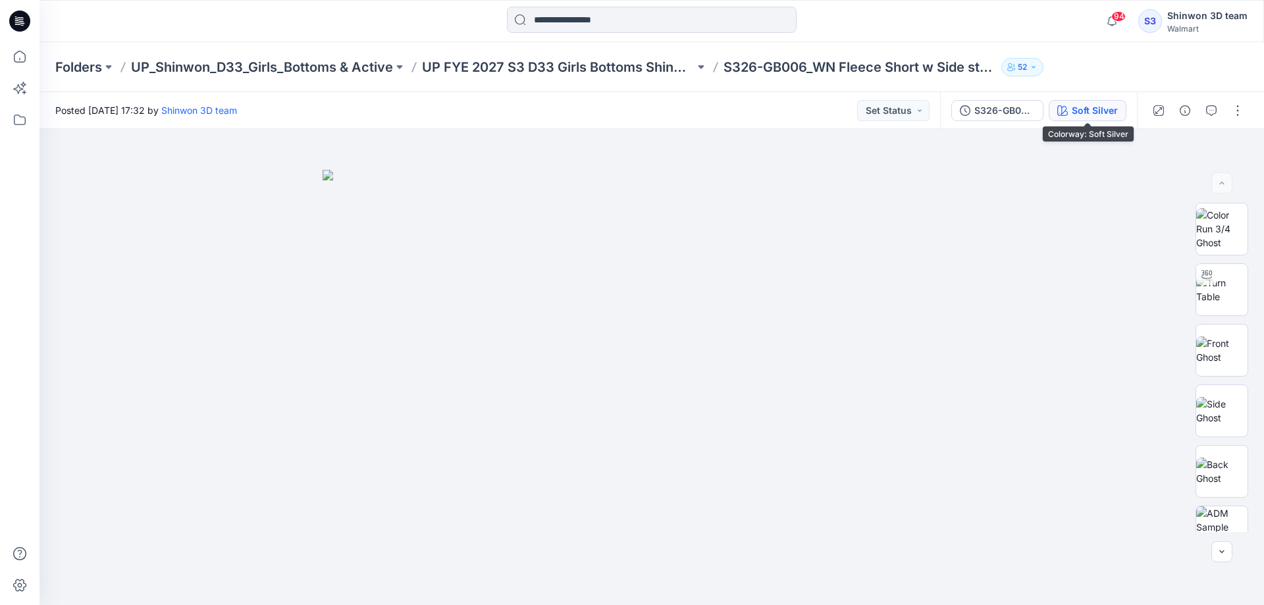
click at [1087, 111] on div "Soft Silver" at bounding box center [1095, 110] width 46 height 14
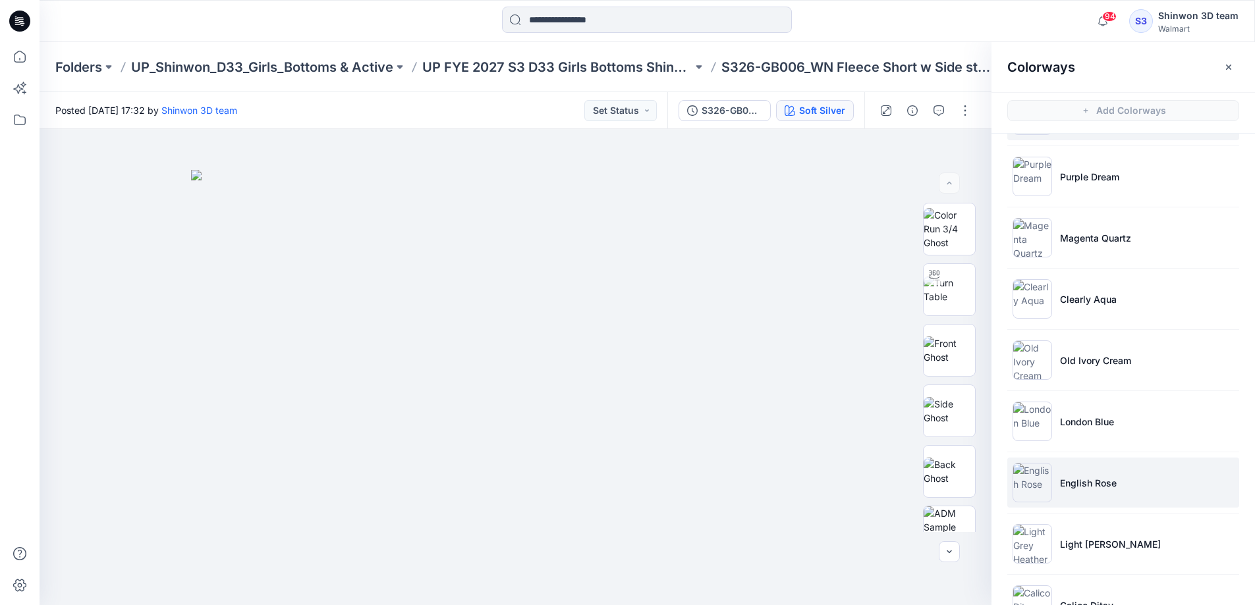
scroll to position [101, 0]
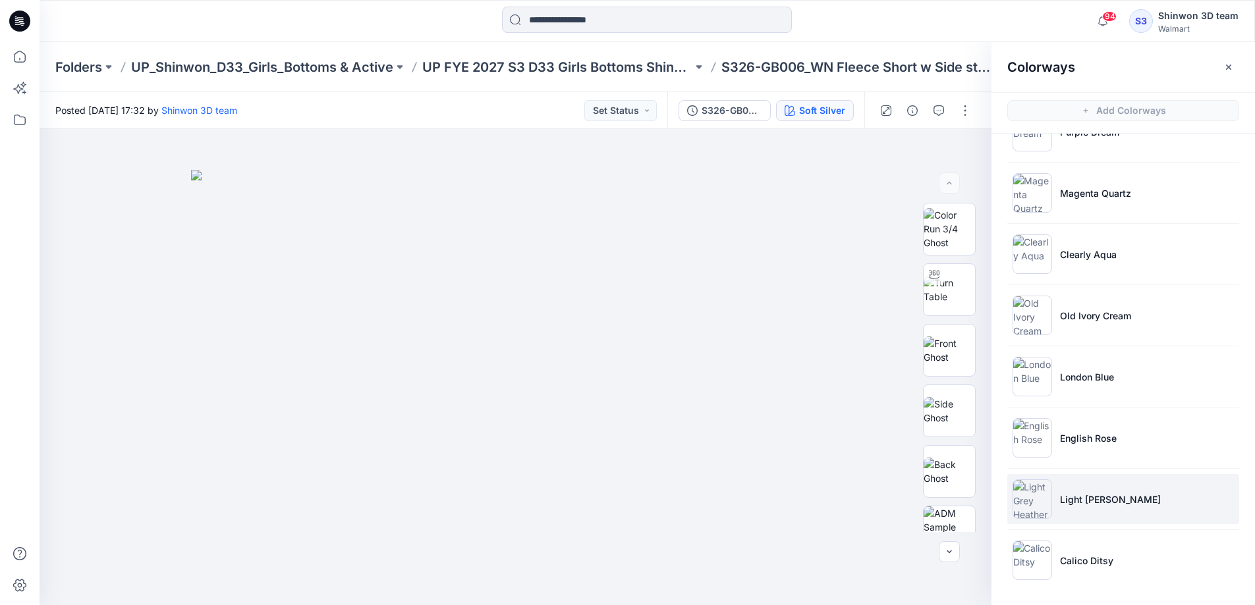
click at [1088, 508] on li "Light Grey Heather" at bounding box center [1123, 499] width 232 height 50
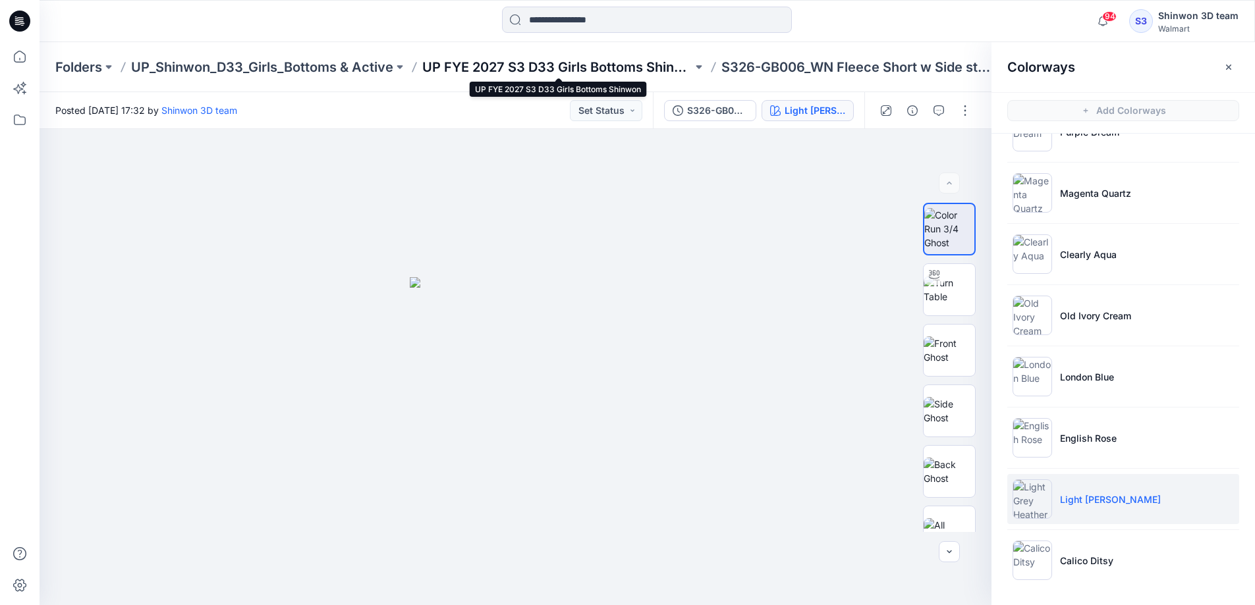
click at [555, 70] on p "UP FYE 2027 S3 D33 Girls Bottoms Shinwon" at bounding box center [557, 67] width 270 height 18
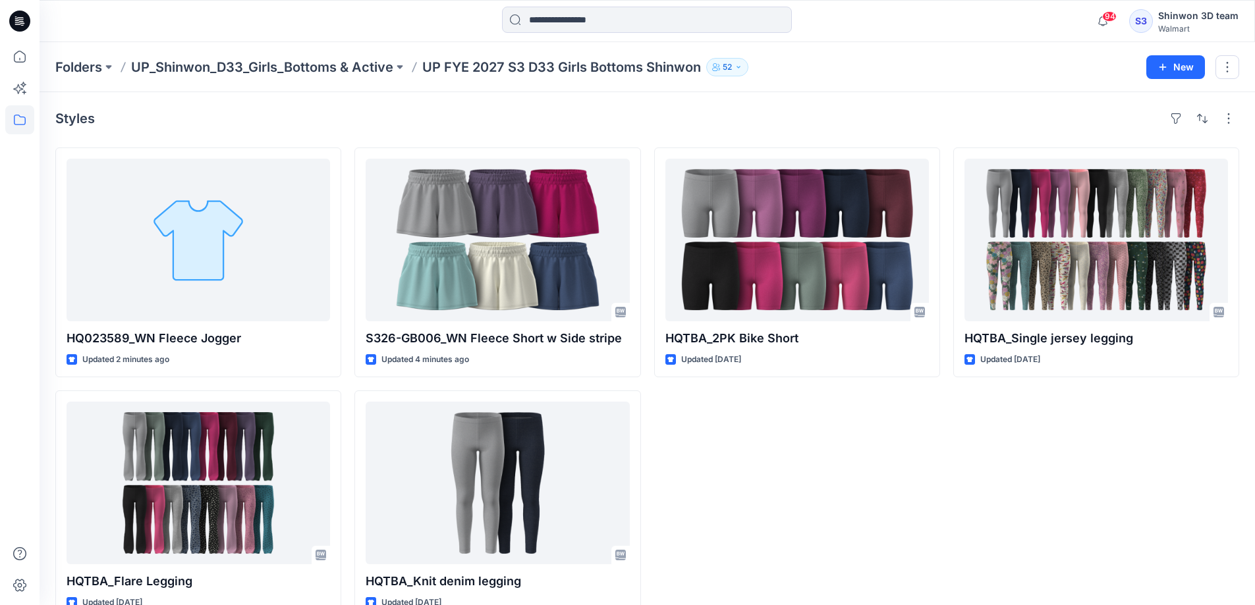
click at [888, 477] on div "HQTBA_2PK Bike Short Updated 14 days ago" at bounding box center [797, 384] width 286 height 473
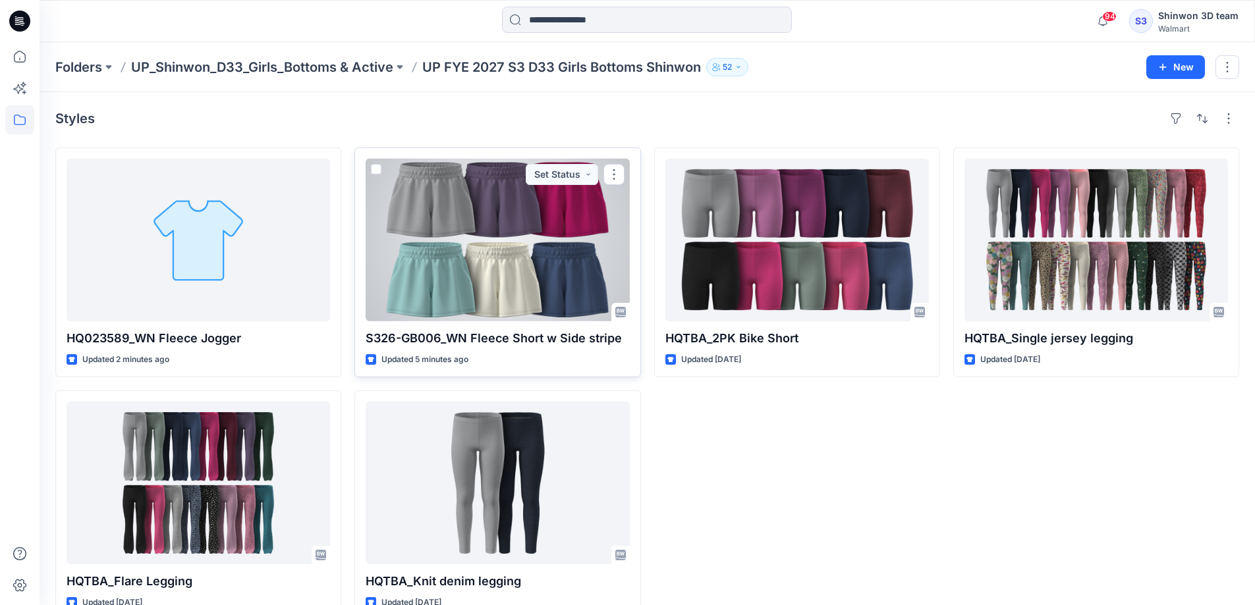
click at [502, 285] on div at bounding box center [497, 240] width 263 height 163
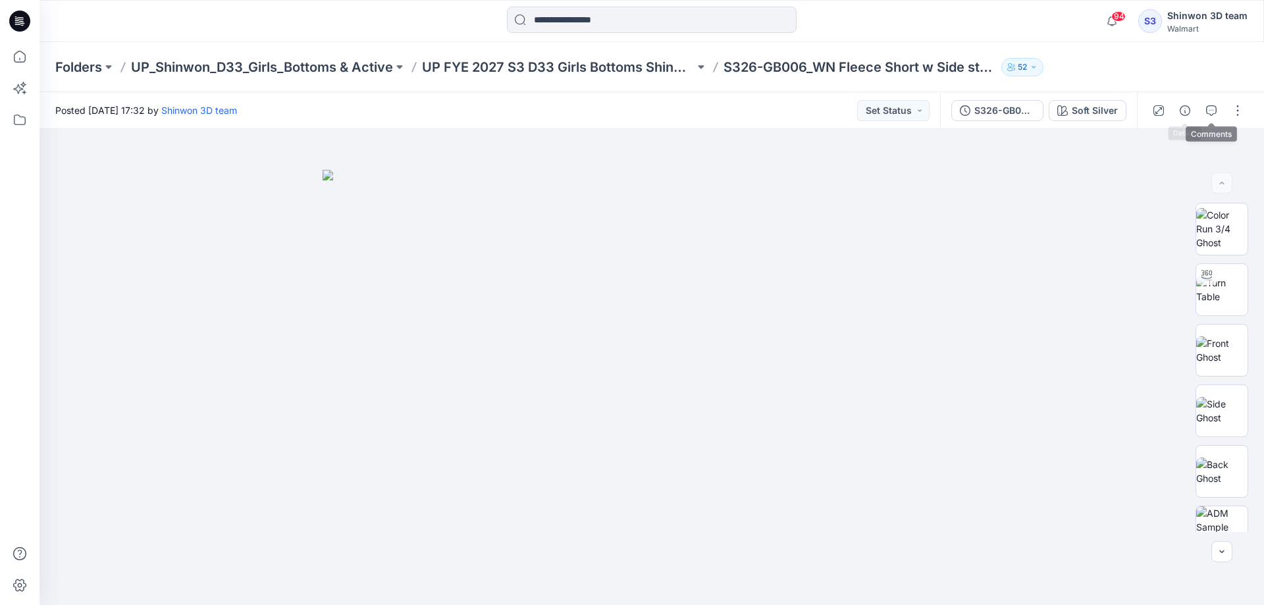
click at [1212, 106] on icon "button" at bounding box center [1211, 110] width 11 height 11
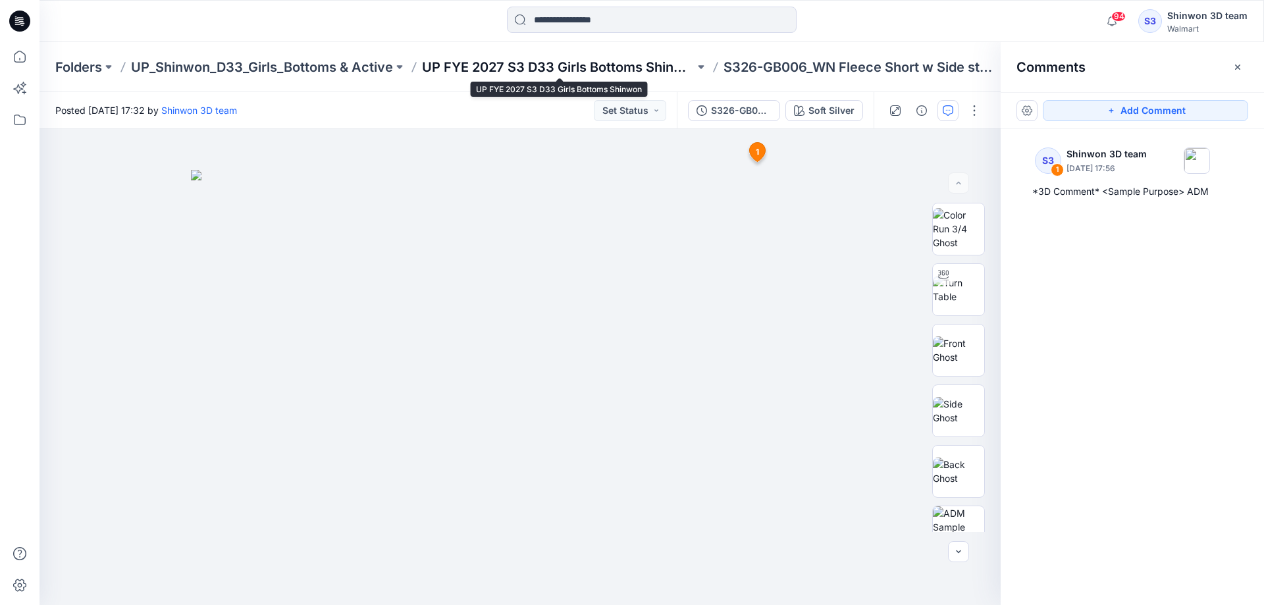
click at [560, 72] on p "UP FYE 2027 S3 D33 Girls Bottoms Shinwon" at bounding box center [558, 67] width 273 height 18
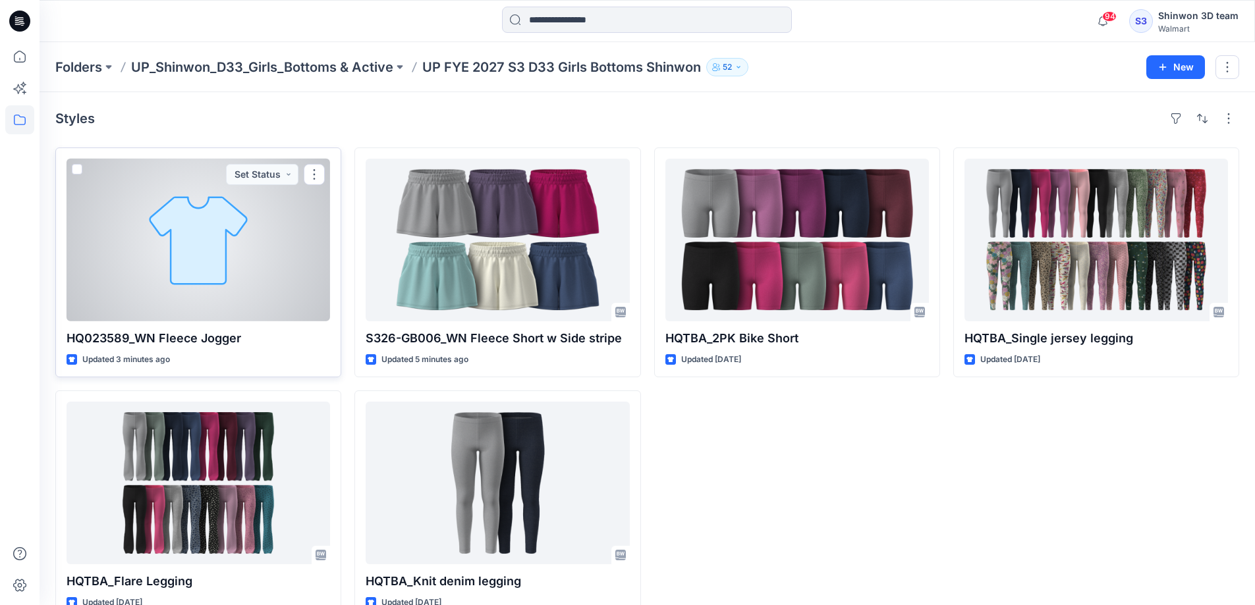
click at [186, 290] on div at bounding box center [198, 240] width 263 height 163
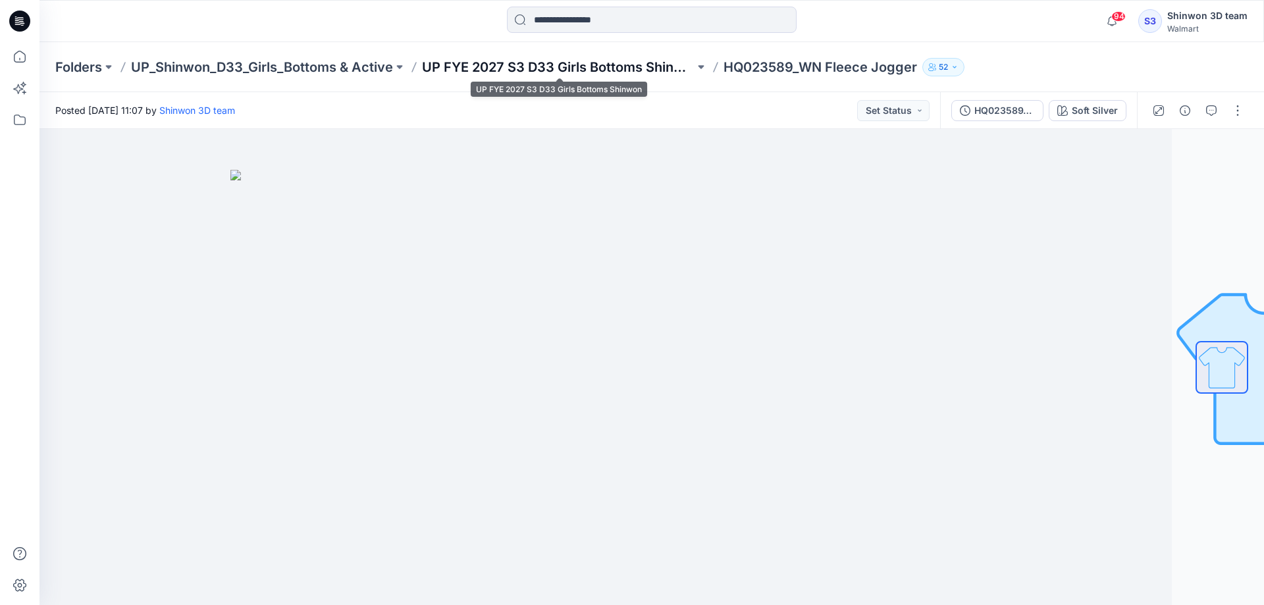
click at [522, 71] on p "UP FYE 2027 S3 D33 Girls Bottoms Shinwon" at bounding box center [558, 67] width 273 height 18
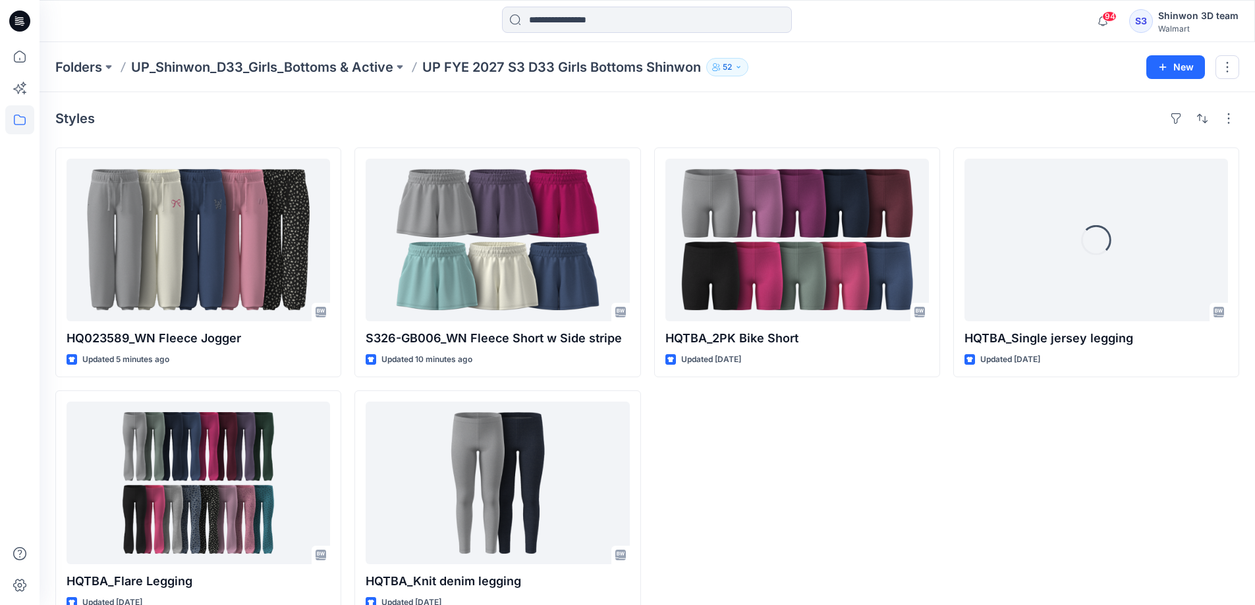
click at [785, 497] on div "HQTBA_2PK Bike Short Updated [DATE]" at bounding box center [797, 384] width 286 height 473
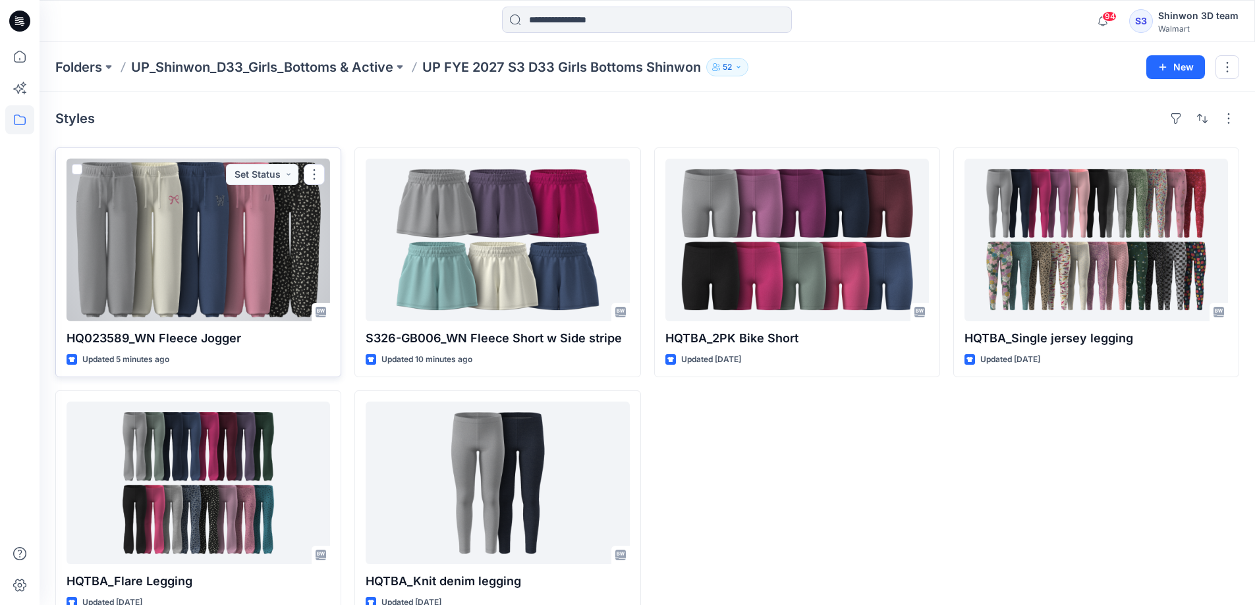
click at [222, 264] on div at bounding box center [198, 240] width 263 height 163
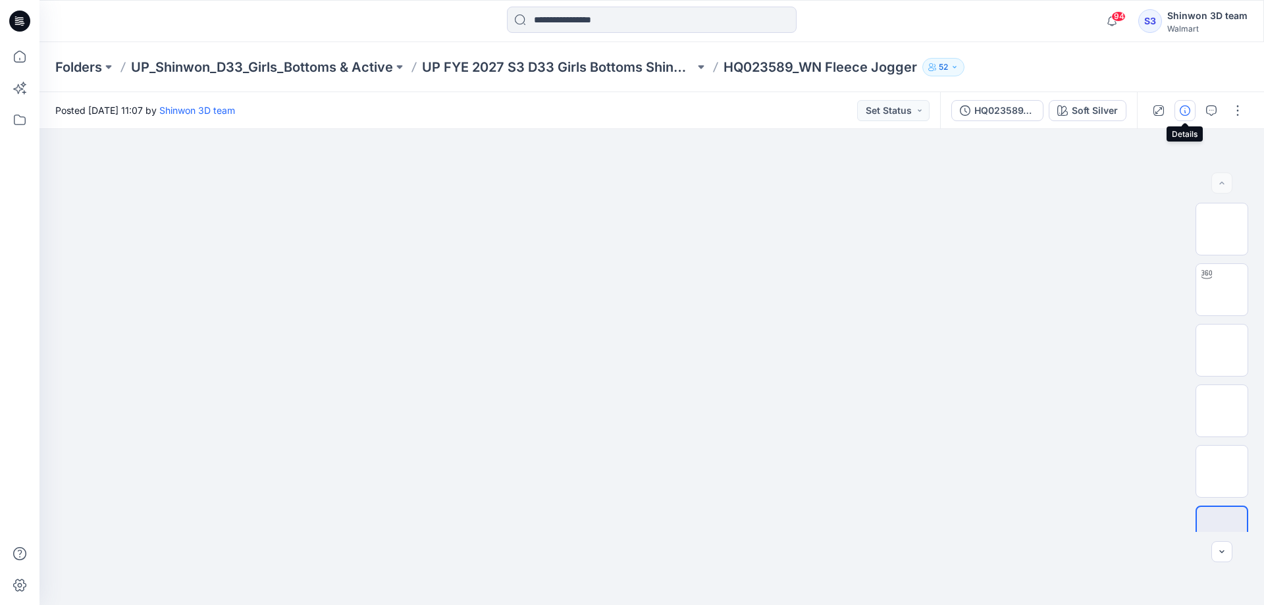
click at [1186, 114] on icon "button" at bounding box center [1185, 110] width 11 height 11
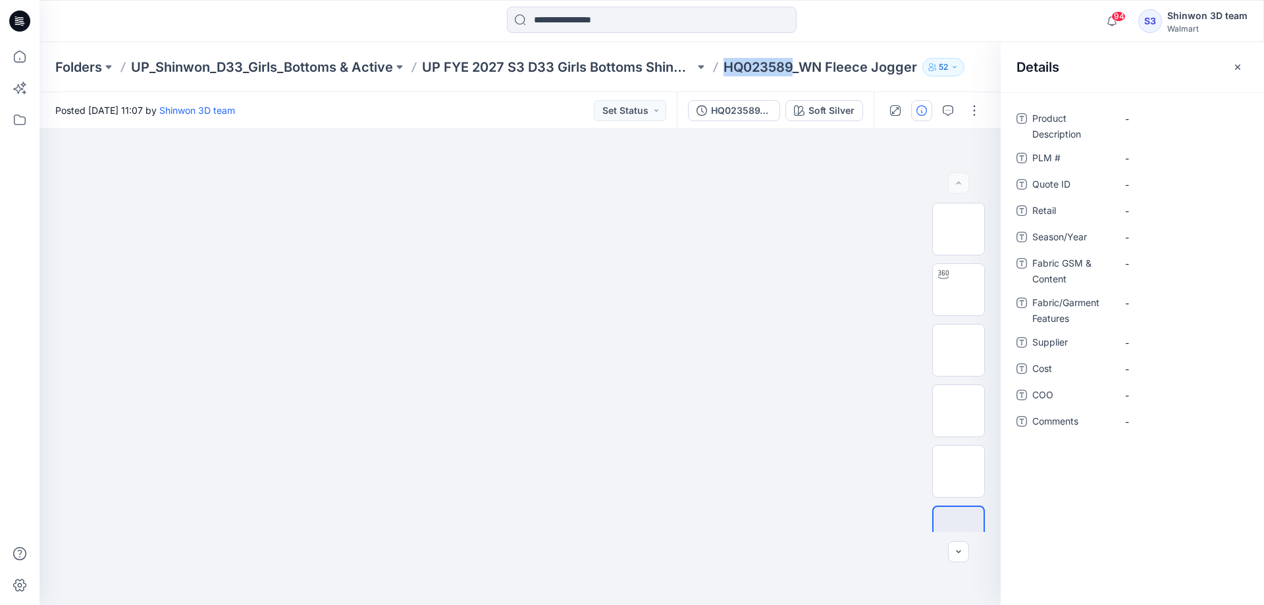
drag, startPoint x: 723, startPoint y: 67, endPoint x: 794, endPoint y: 64, distance: 70.5
click at [794, 64] on div "Folders UP_Shinwon_D33_Girls_Bottoms & Active UP FYE 2027 S3 D33 Girls Bottoms …" at bounding box center [600, 67] width 1091 height 18
copy p "HQ023589"
click at [1145, 158] on \ "-" at bounding box center [1182, 158] width 115 height 14
type textarea "********"
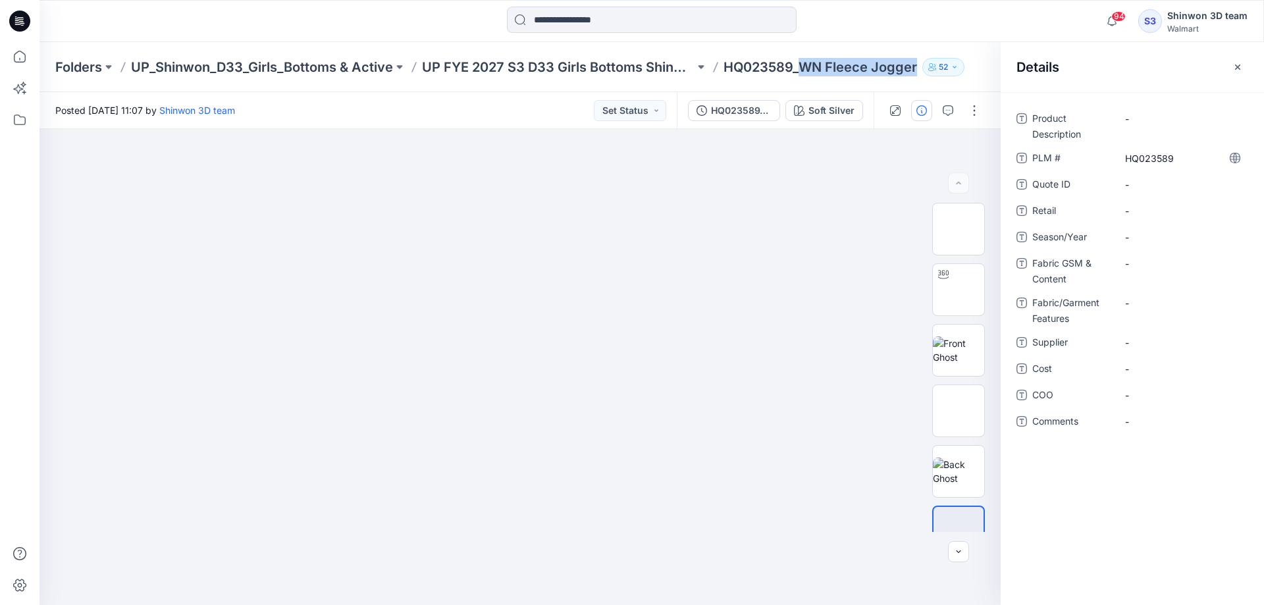
drag, startPoint x: 802, startPoint y: 68, endPoint x: 919, endPoint y: 70, distance: 116.6
click at [919, 70] on div "Folders UP_Shinwon_D33_Girls_Bottoms & Active UP FYE 2027 S3 D33 Girls Bottoms …" at bounding box center [600, 67] width 1091 height 18
copy p "WN Fleece Jogger"
click at [1154, 115] on Description "-" at bounding box center [1182, 119] width 115 height 14
type textarea "**********"
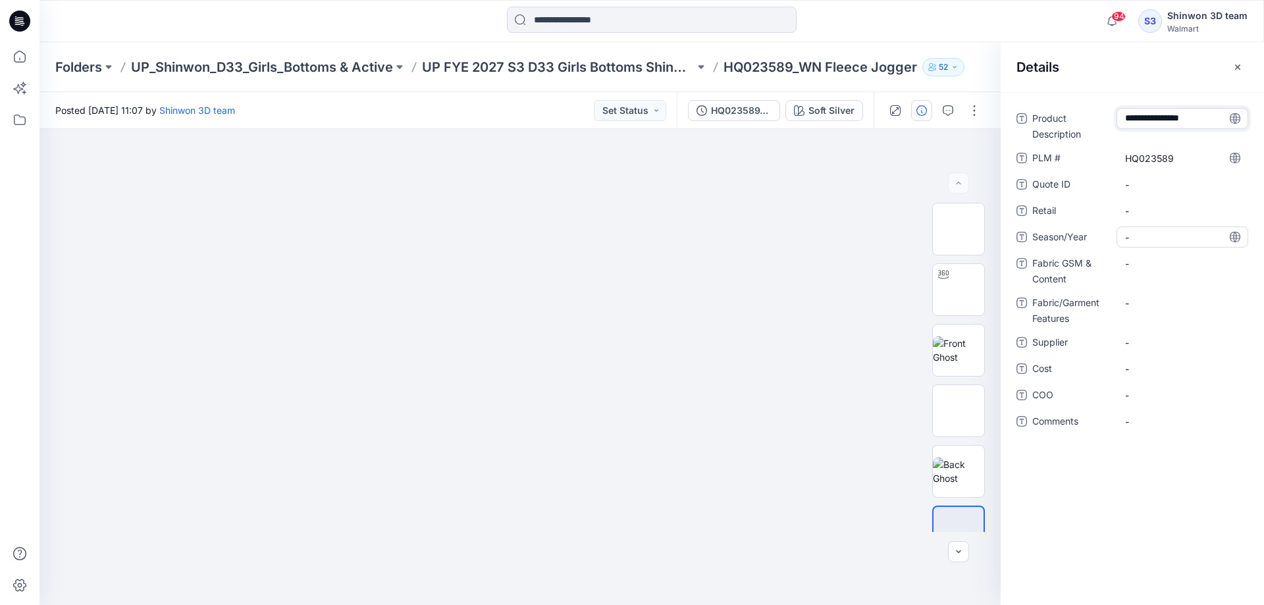
click at [1133, 236] on span "-" at bounding box center [1182, 237] width 115 height 14
type textarea "*"
type textarea "**********"
click at [1149, 342] on span "-" at bounding box center [1182, 343] width 115 height 14
type textarea "*******"
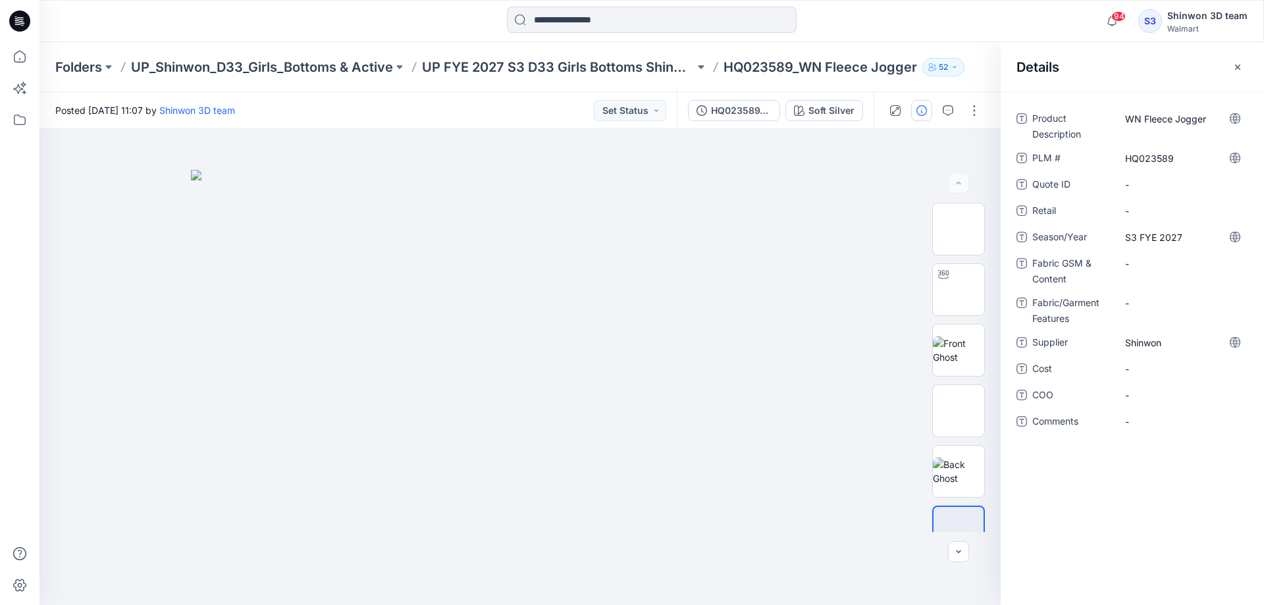
click at [1157, 508] on div "Product Description WN Fleece Jogger PLM # HQ023589 Quote ID - Retail - Season/…" at bounding box center [1132, 348] width 263 height 513
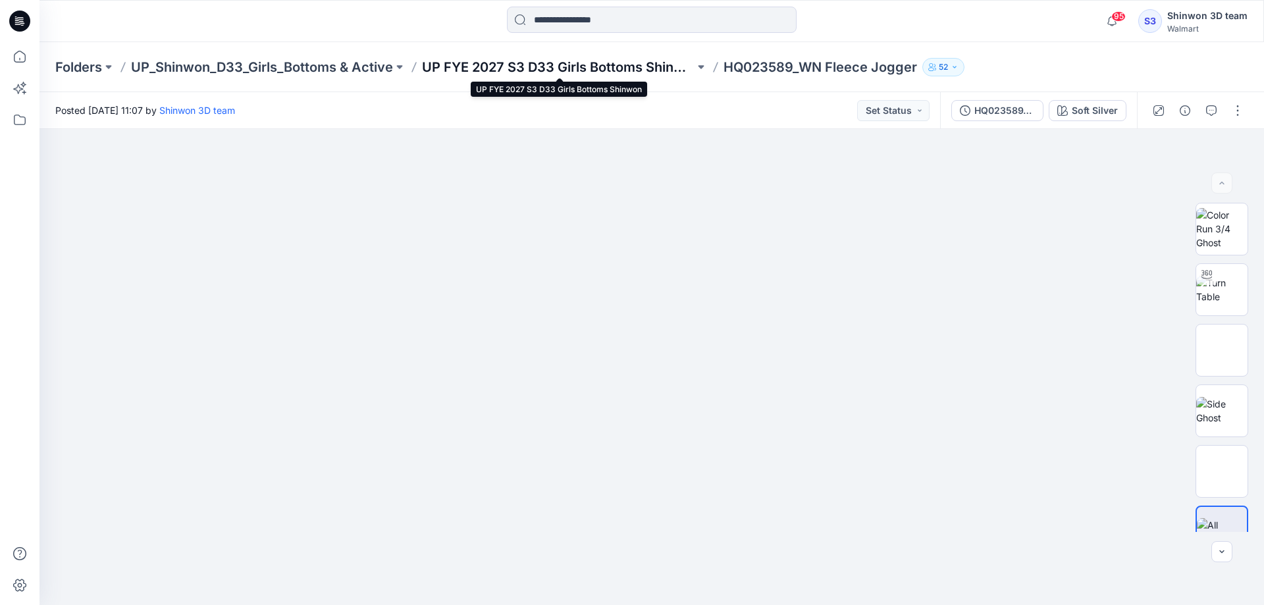
click at [556, 64] on p "UP FYE 2027 S3 D33 Girls Bottoms Shinwon" at bounding box center [558, 67] width 273 height 18
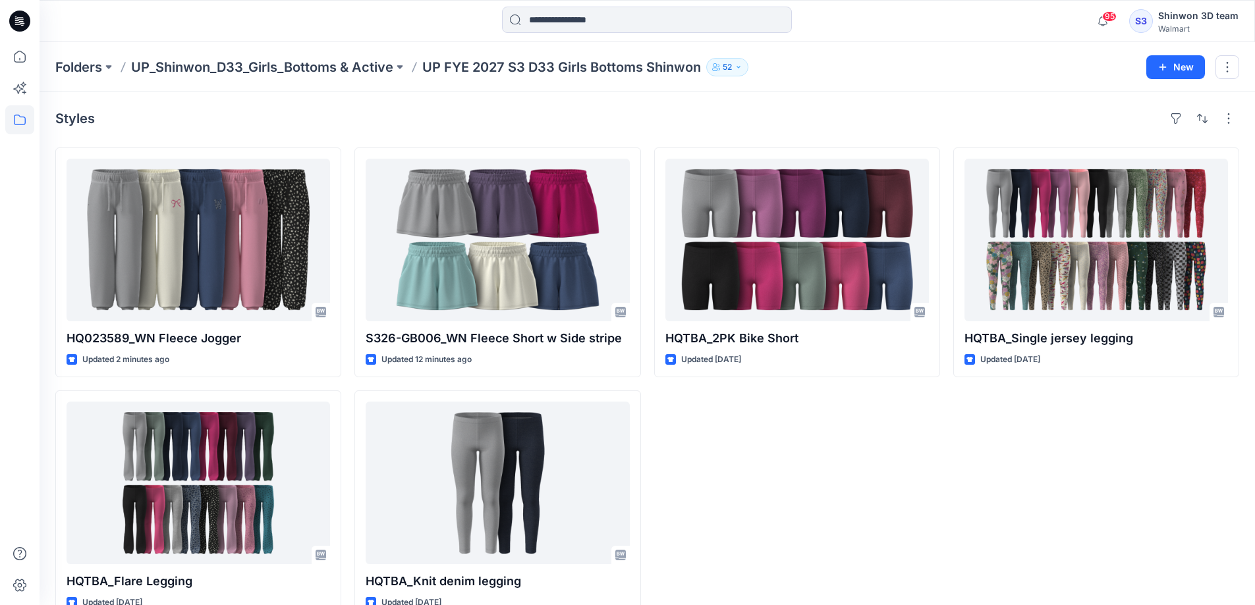
click at [999, 477] on div "HQTBA_Single jersey legging Updated [DATE]" at bounding box center [1096, 384] width 286 height 473
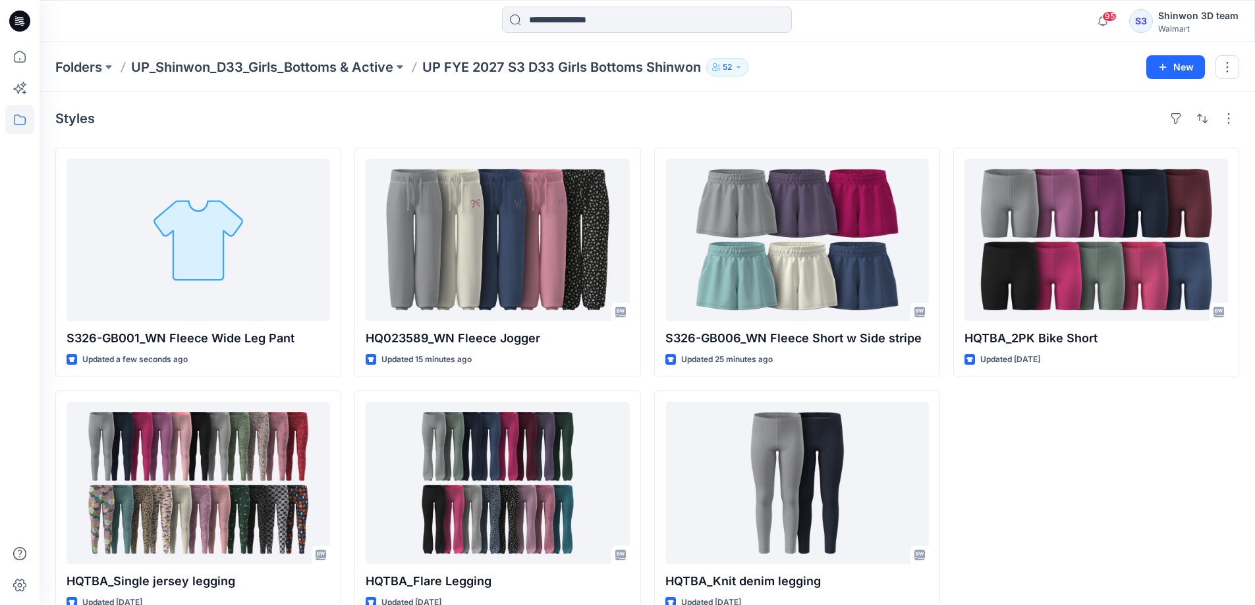
click at [1063, 444] on div "HQTBA_2PK Bike Short Updated [DATE]" at bounding box center [1096, 384] width 286 height 473
click at [1188, 470] on div "HQTBA_2PK Bike Short Updated [DATE]" at bounding box center [1096, 384] width 286 height 473
click at [646, 130] on div "Styles S326-GB001_WN Fleece Wide Leg Pant Updated 2 minutes ago HQTBA_Single je…" at bounding box center [647, 364] width 1215 height 544
click at [1145, 458] on div "HQTBA_2PK Bike Short Updated 14 days ago" at bounding box center [1096, 384] width 286 height 473
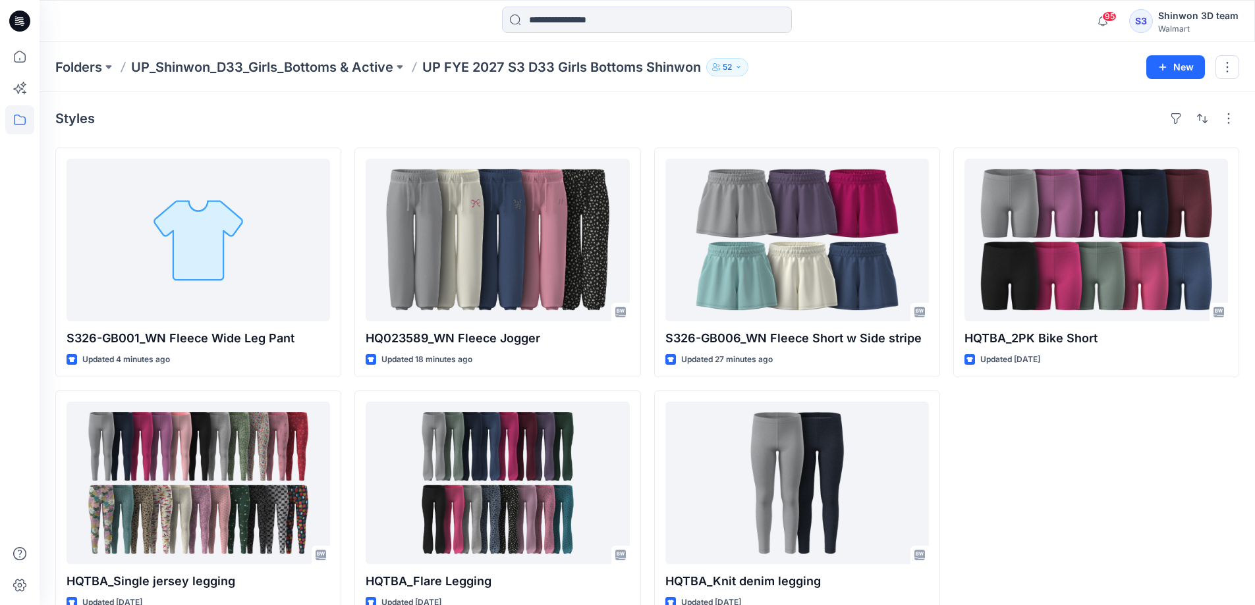
drag, startPoint x: 1096, startPoint y: 491, endPoint x: 1086, endPoint y: 484, distance: 11.9
click at [1096, 491] on div "HQTBA_2PK Bike Short Updated [DATE]" at bounding box center [1096, 384] width 286 height 473
